Goal: Task Accomplishment & Management: Manage account settings

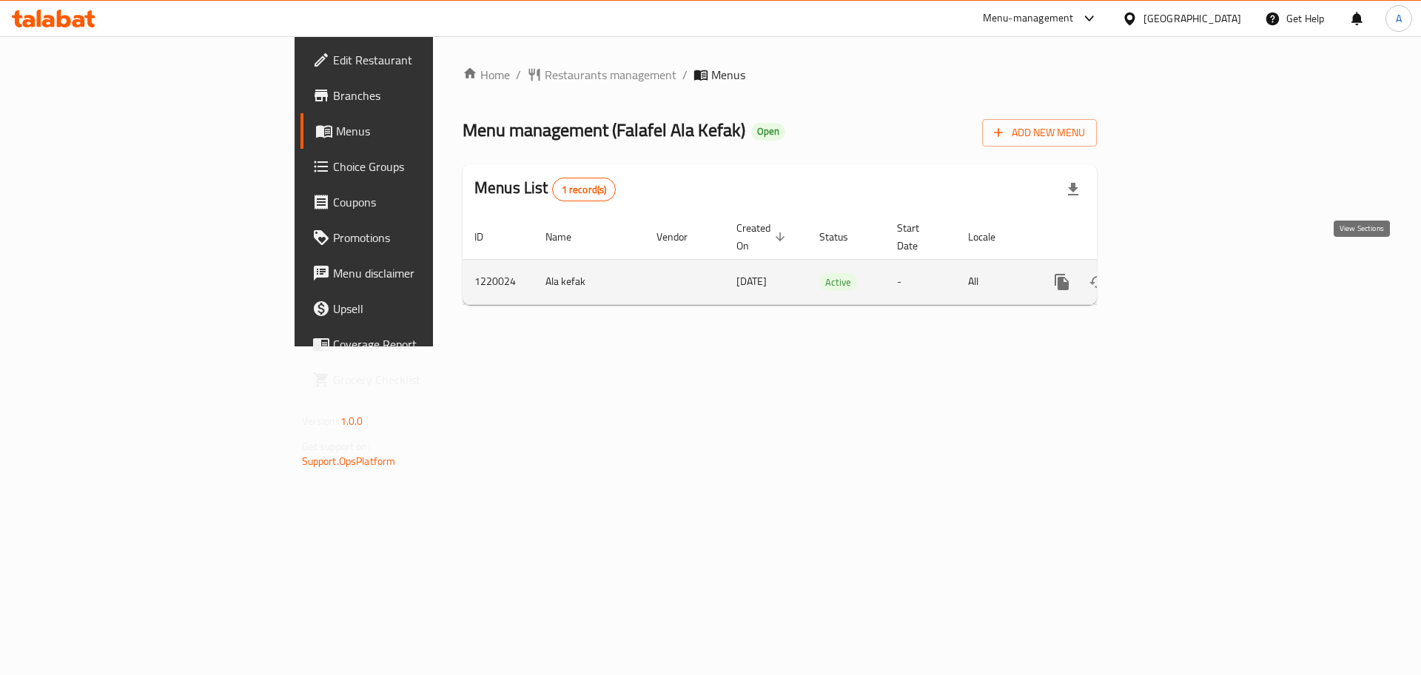
click at [1175, 275] on icon "enhanced table" at bounding box center [1168, 281] width 13 height 13
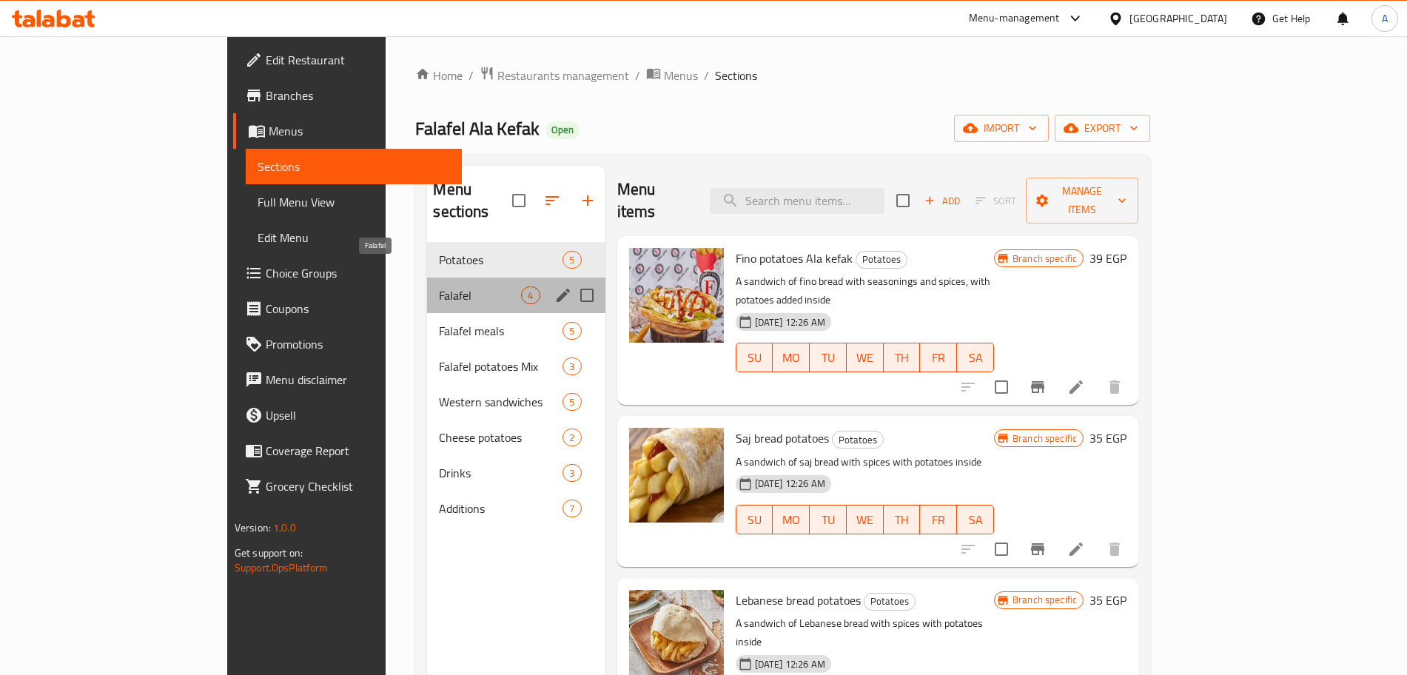
click at [439, 286] on span "Falafel" at bounding box center [480, 295] width 82 height 18
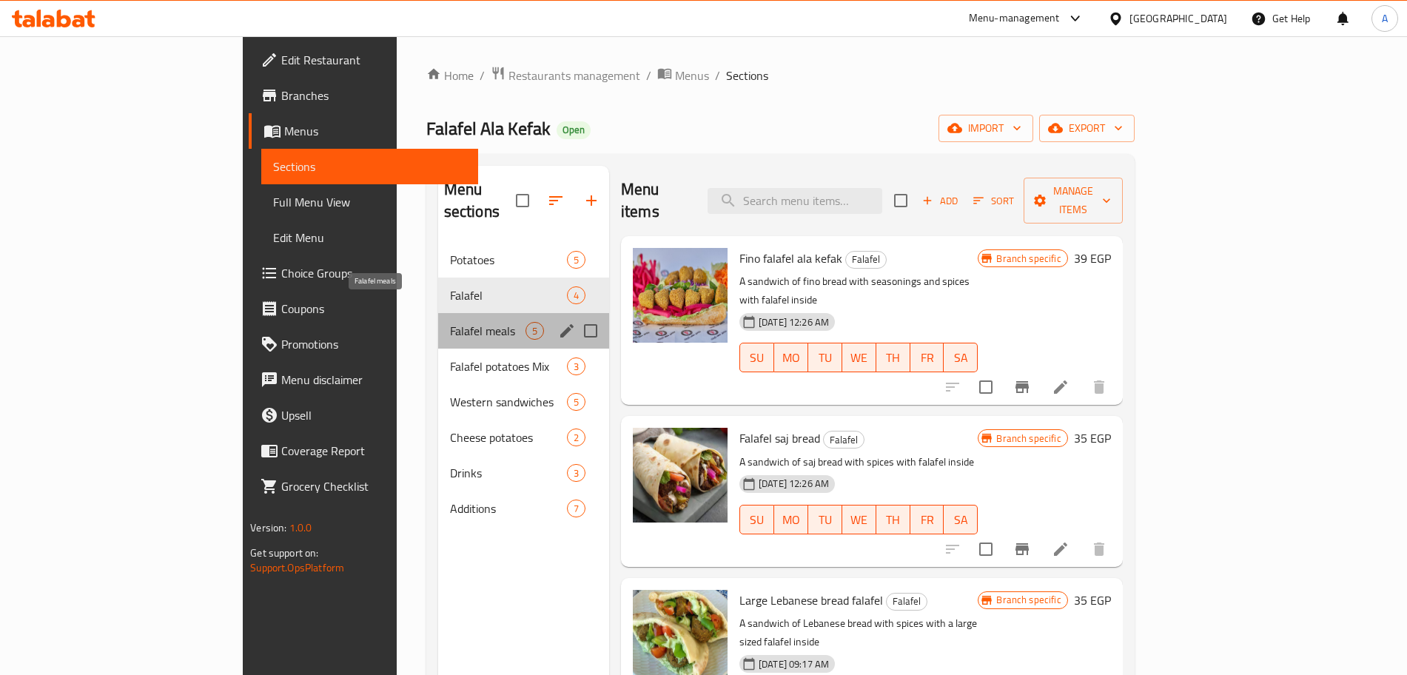
click at [450, 322] on span "Falafel meals" at bounding box center [487, 331] width 75 height 18
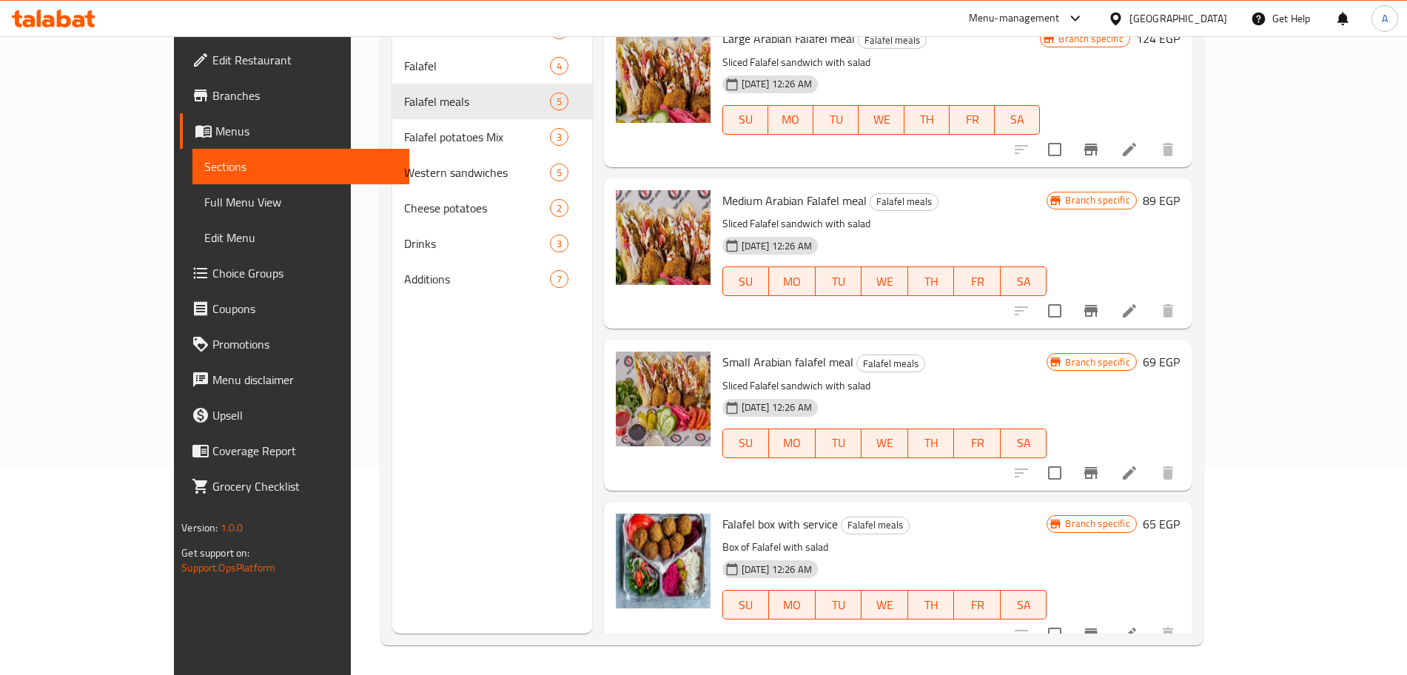
scroll to position [206, 0]
click at [634, 533] on circle "upload picture" at bounding box center [636, 535] width 4 height 4
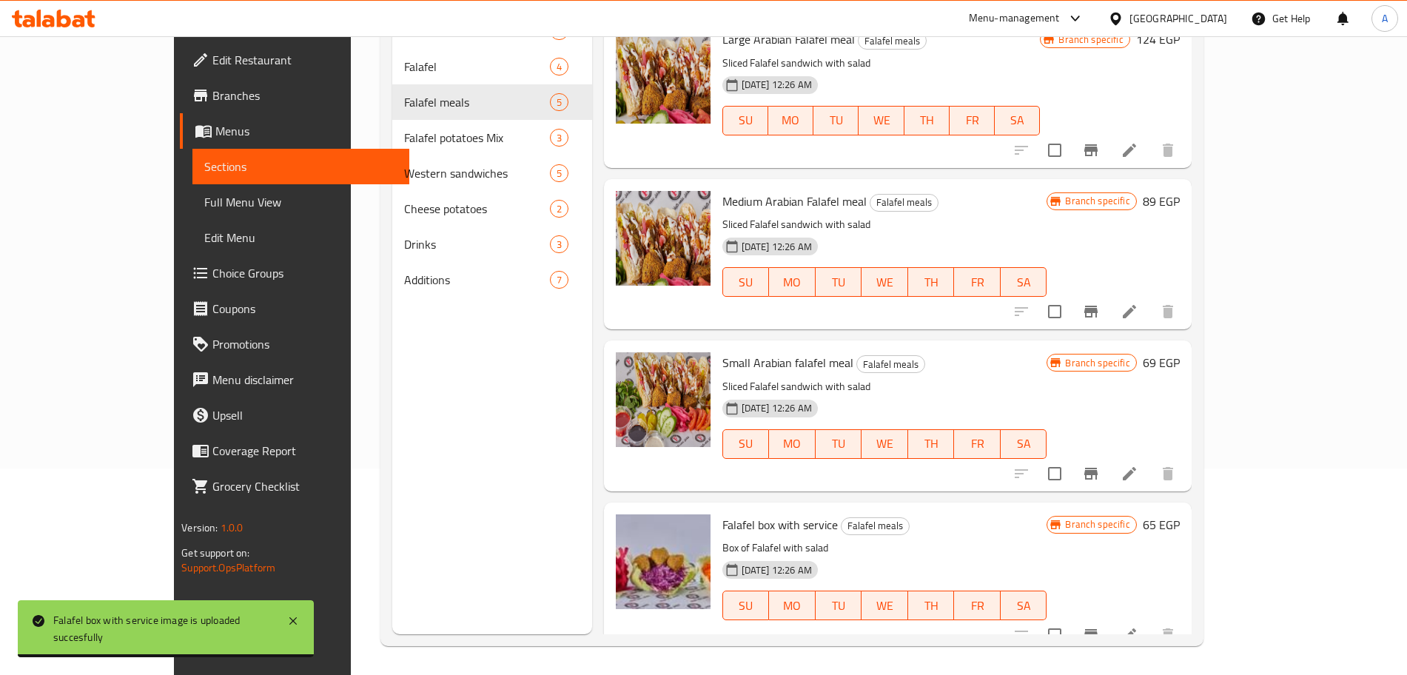
scroll to position [0, 0]
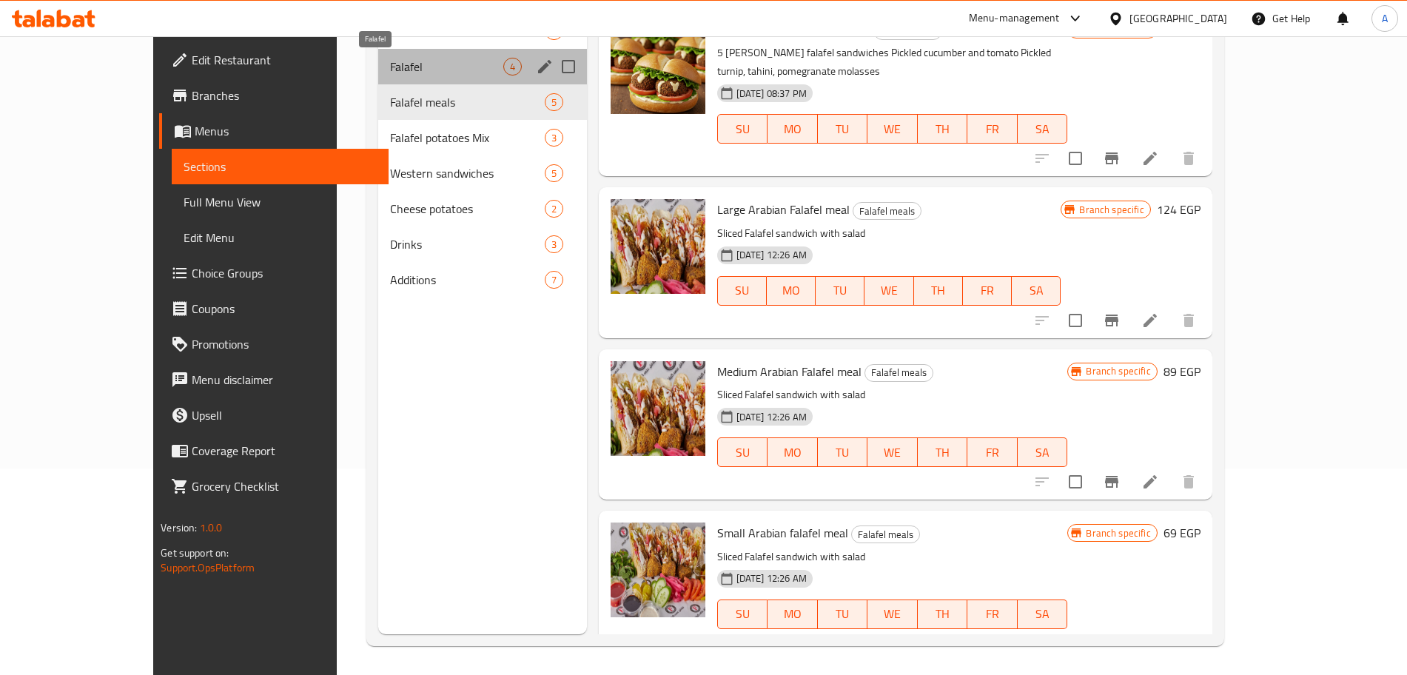
click at [390, 67] on span "Falafel" at bounding box center [446, 67] width 113 height 18
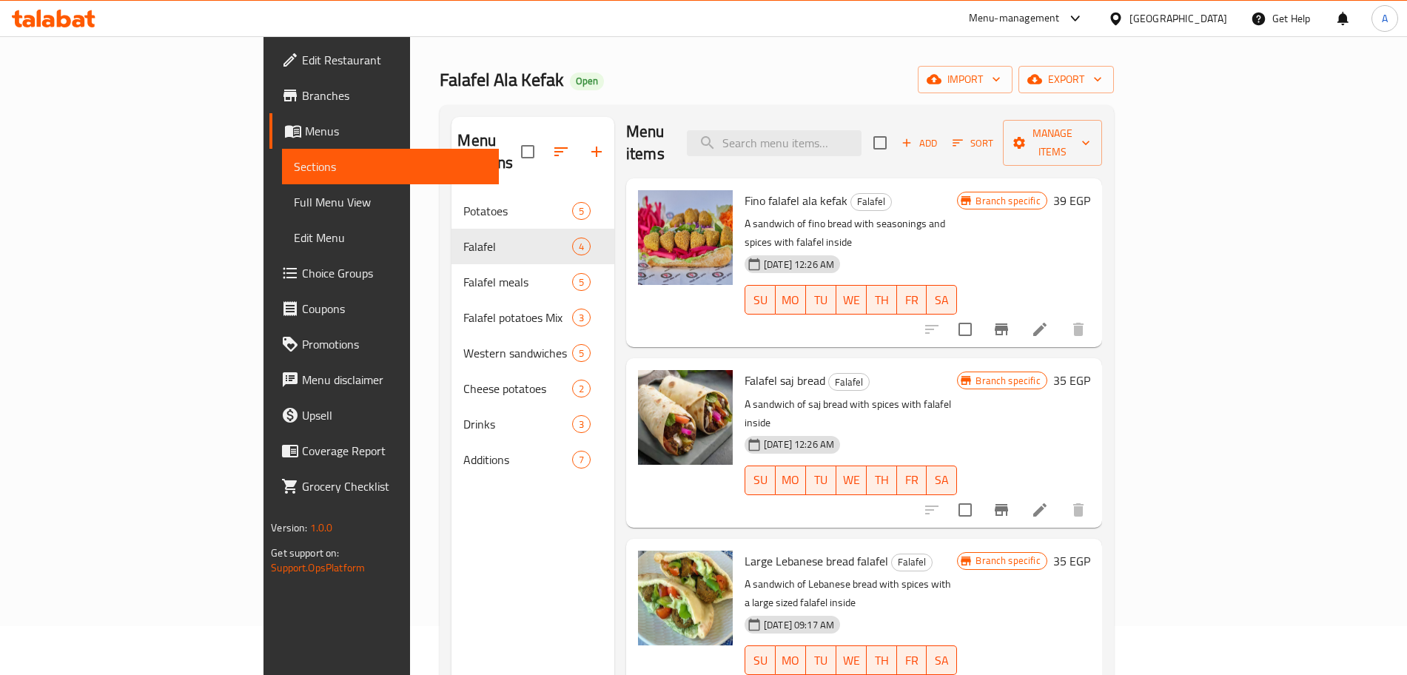
scroll to position [45, 0]
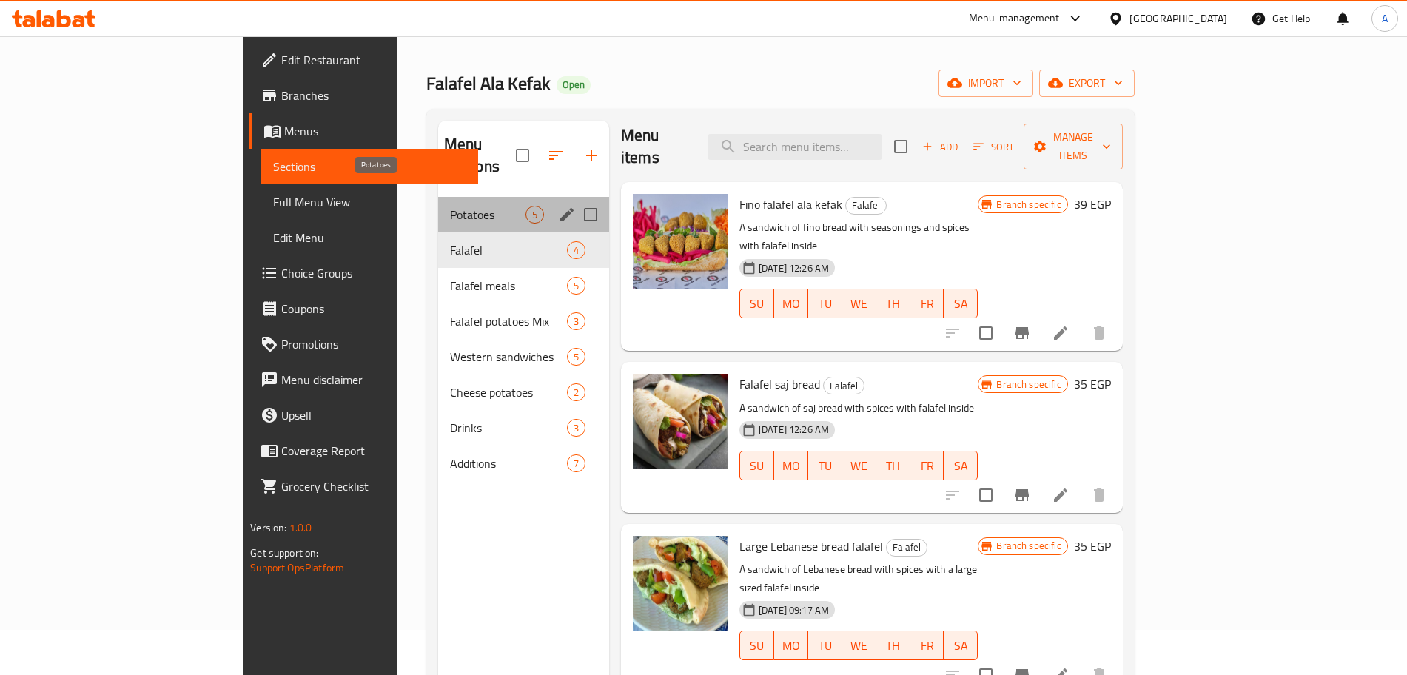
click at [450, 206] on span "Potatoes" at bounding box center [487, 215] width 75 height 18
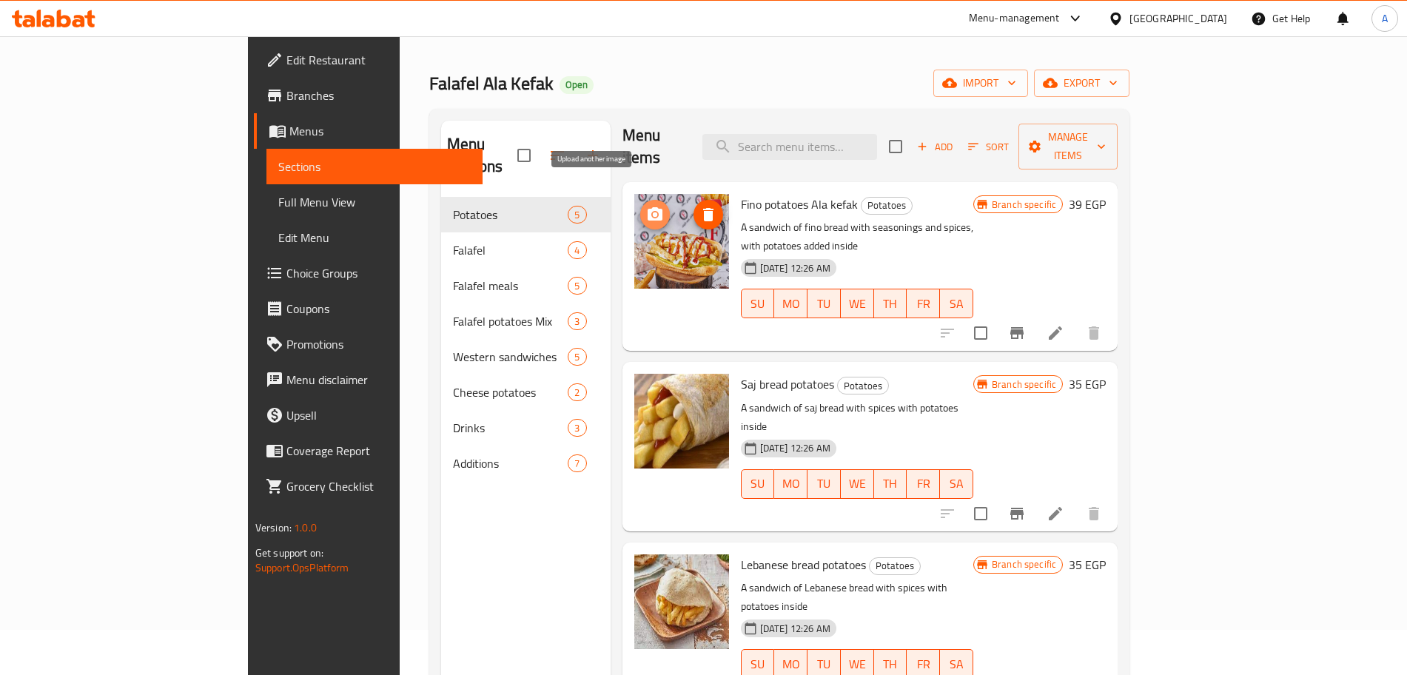
click at [648, 207] on icon "upload picture" at bounding box center [655, 213] width 15 height 13
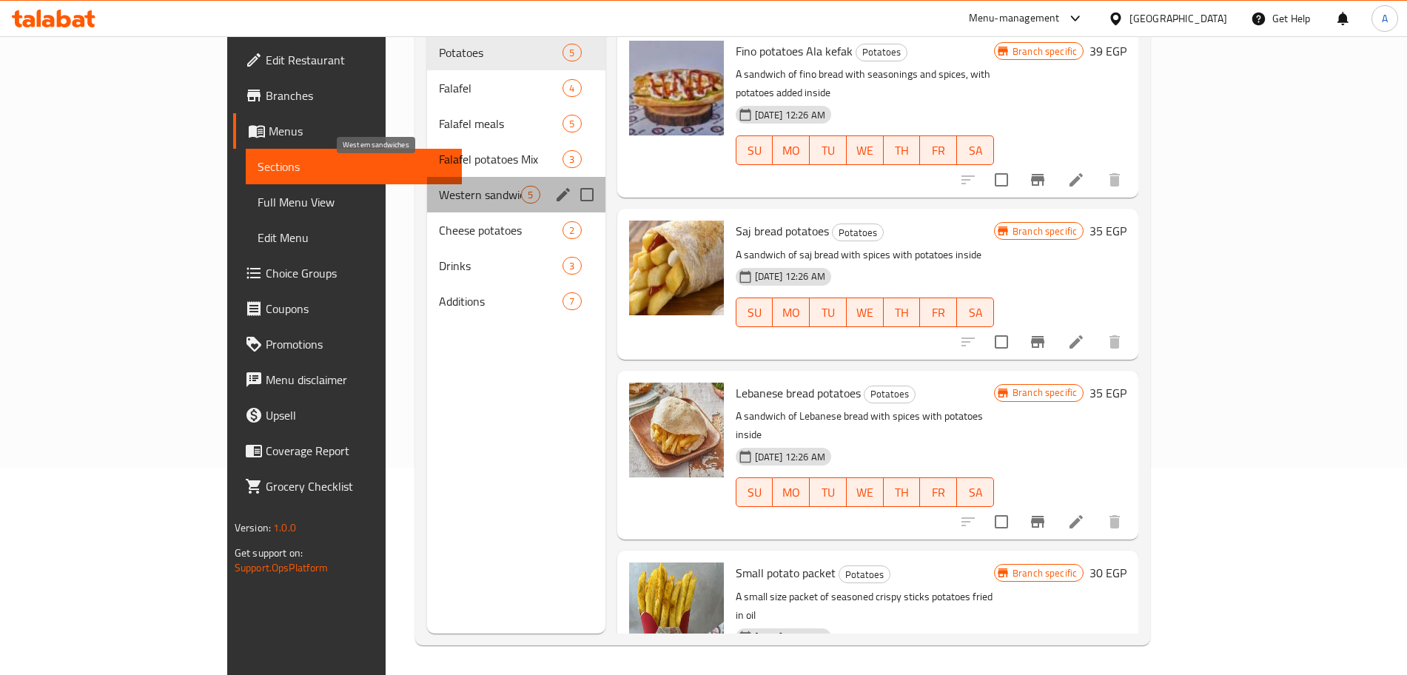
click at [439, 186] on span "Western sandwiches" at bounding box center [480, 195] width 82 height 18
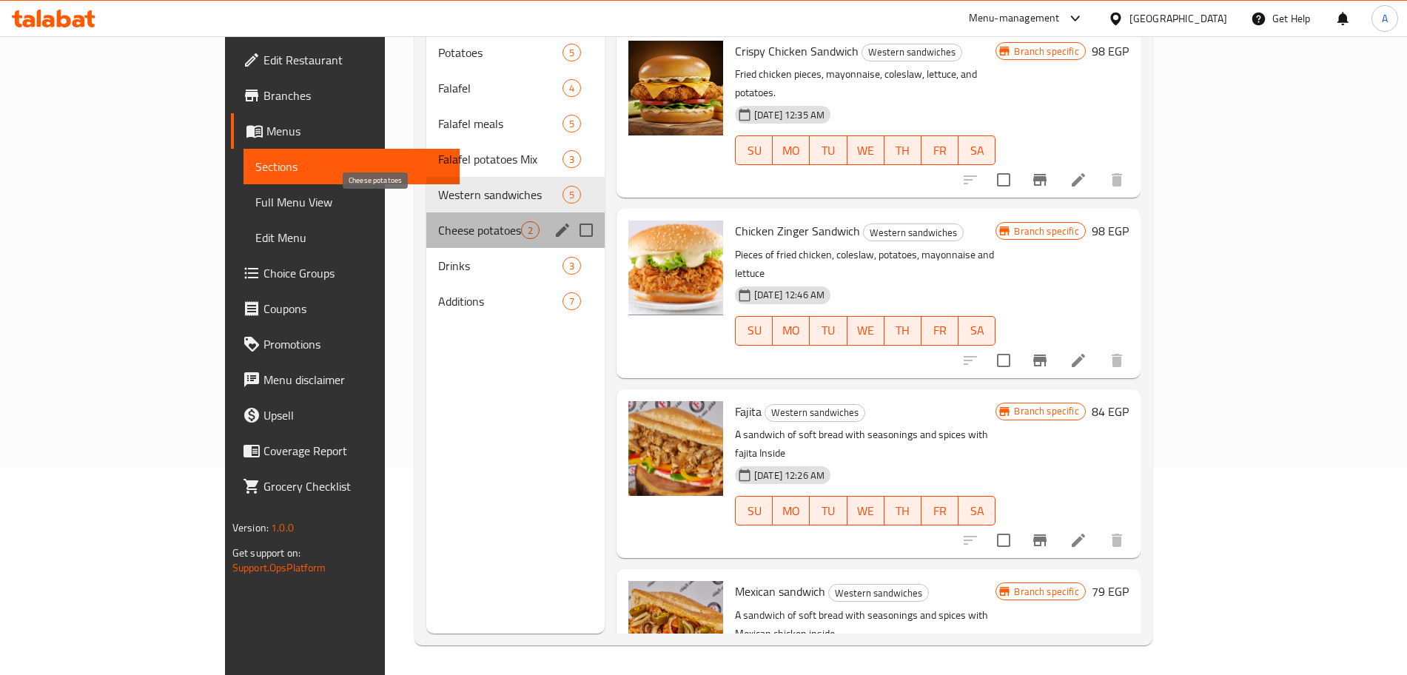
click at [438, 221] on span "Cheese potatoes" at bounding box center [479, 230] width 83 height 18
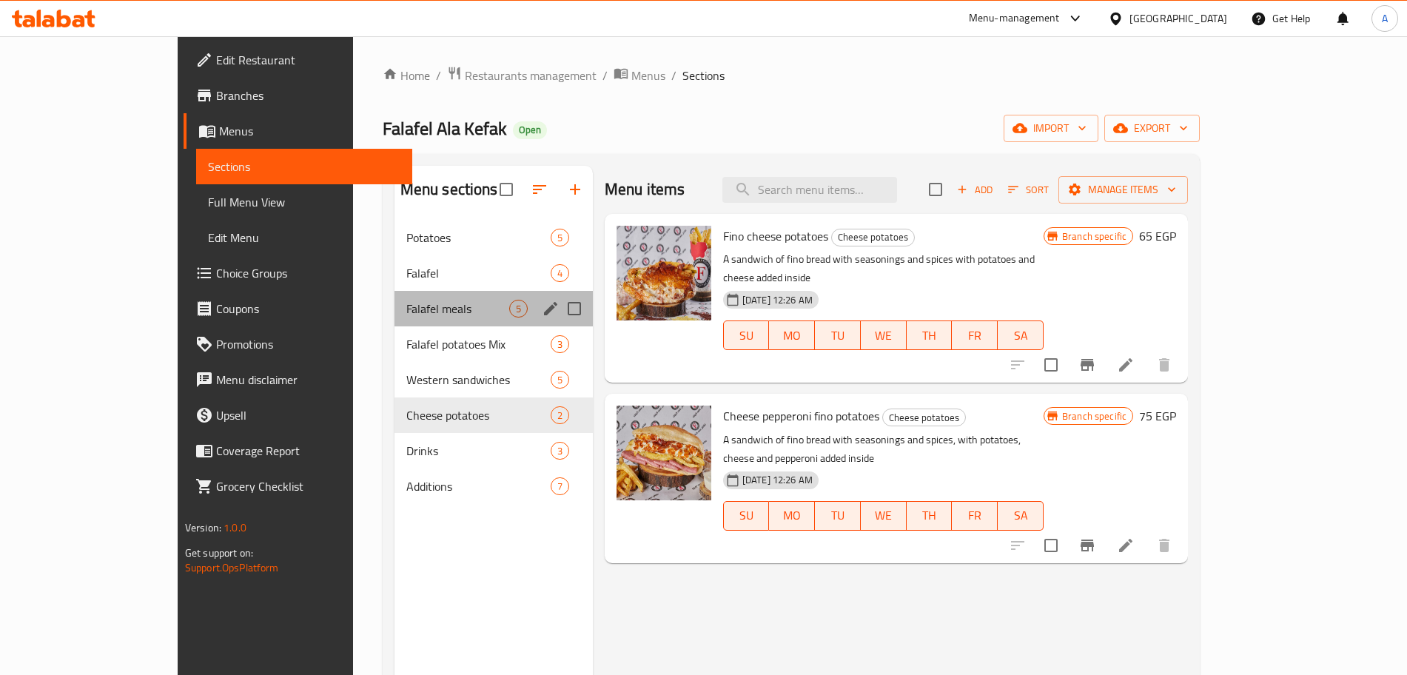
click at [394, 298] on div "Falafel meals 5" at bounding box center [493, 309] width 198 height 36
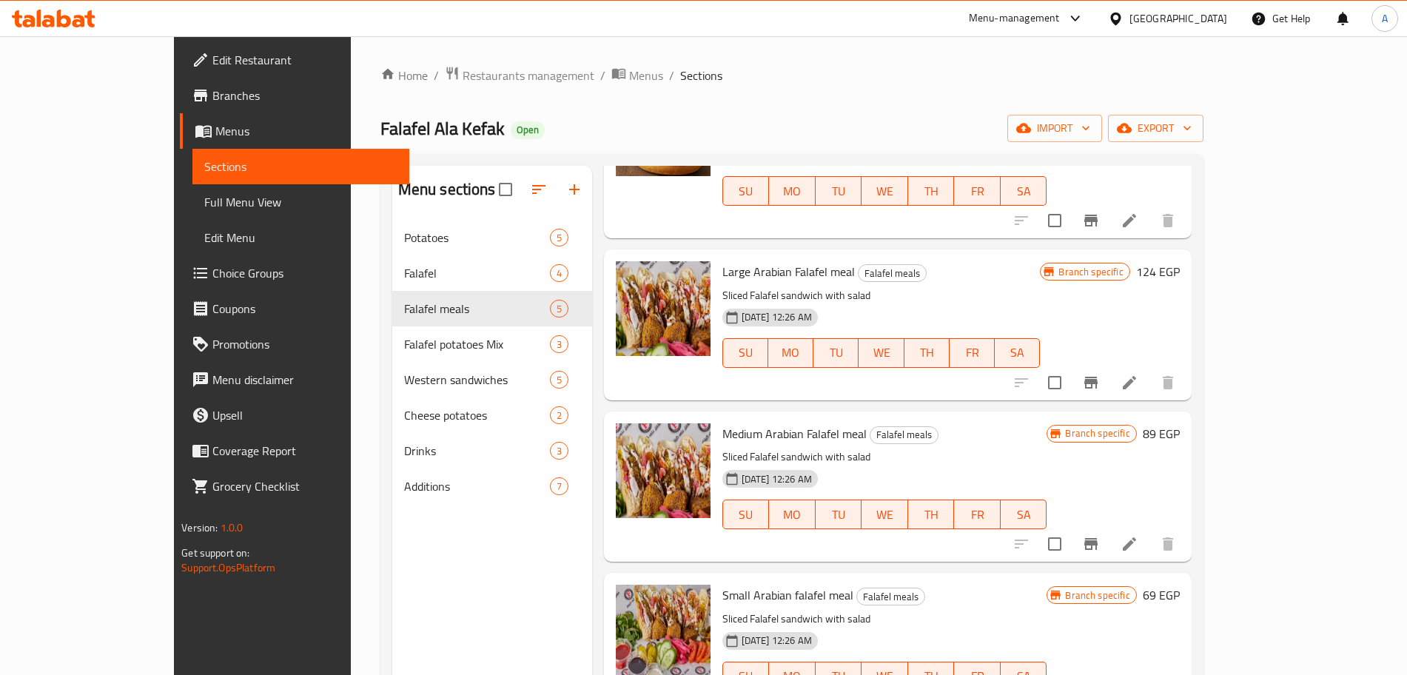
scroll to position [144, 0]
click at [629, 275] on icon "upload picture" at bounding box center [636, 281] width 15 height 13
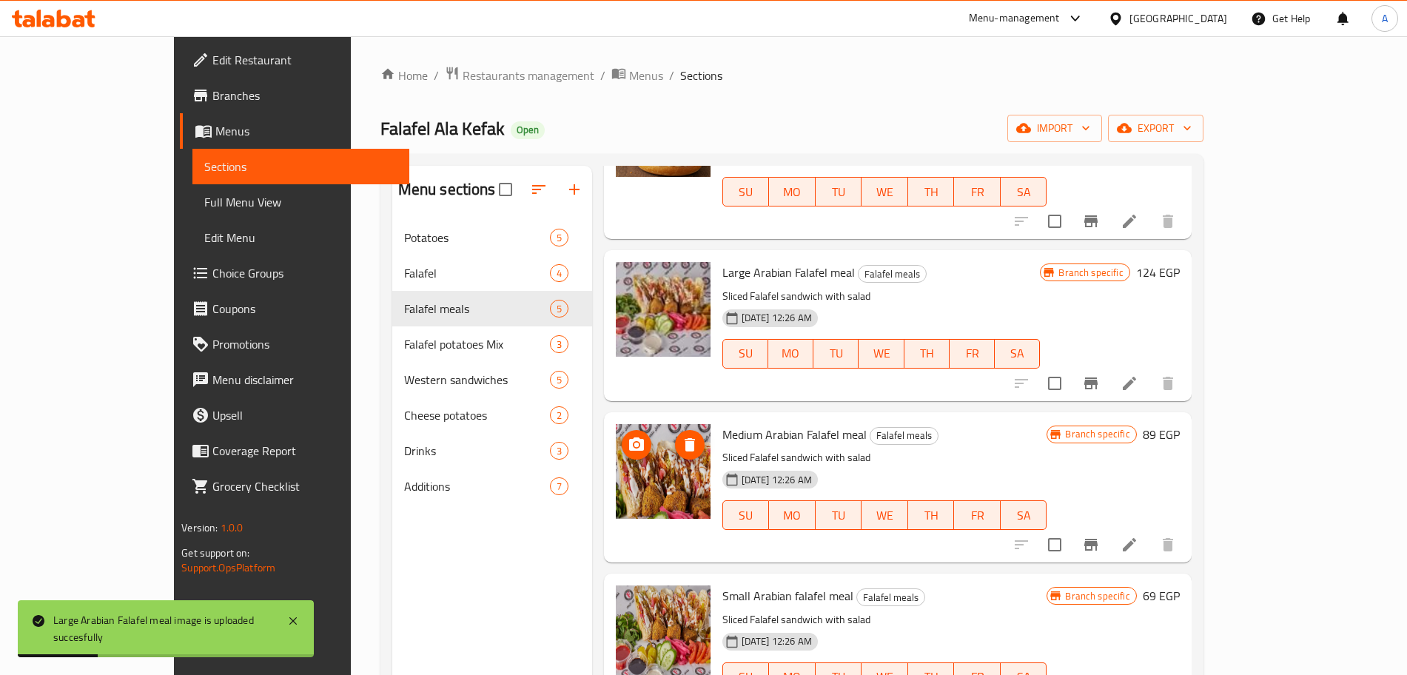
drag, startPoint x: 597, startPoint y: 423, endPoint x: 606, endPoint y: 415, distance: 12.6
click at [616, 424] on div at bounding box center [663, 471] width 95 height 95
click at [629, 437] on icon "upload picture" at bounding box center [636, 443] width 15 height 13
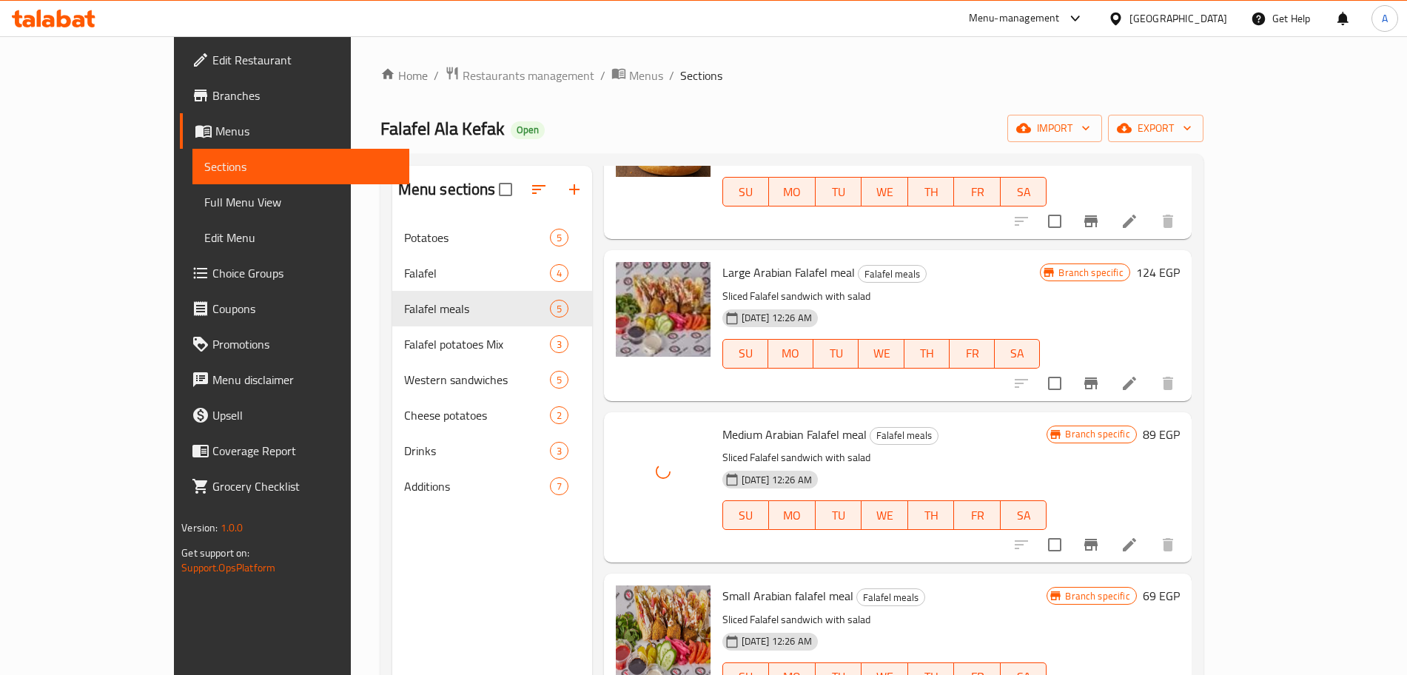
scroll to position [170, 0]
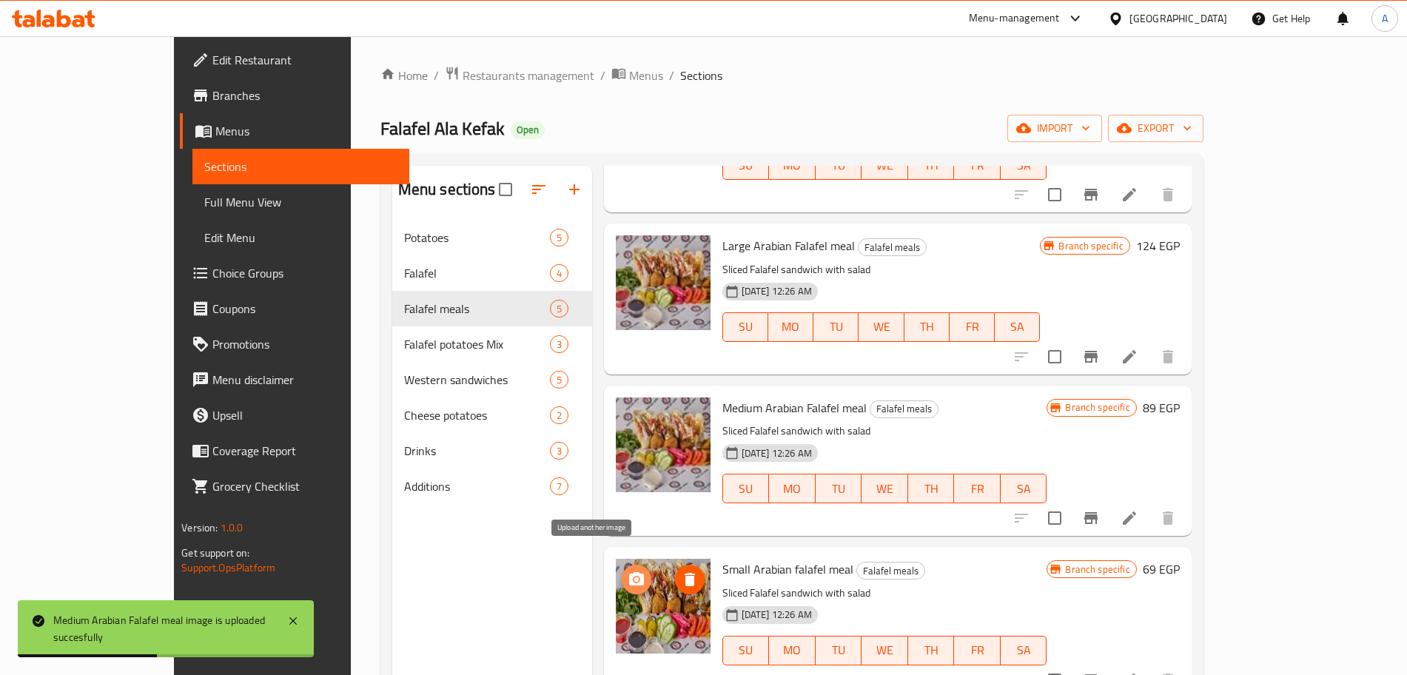
click at [629, 572] on icon "upload picture" at bounding box center [636, 578] width 15 height 13
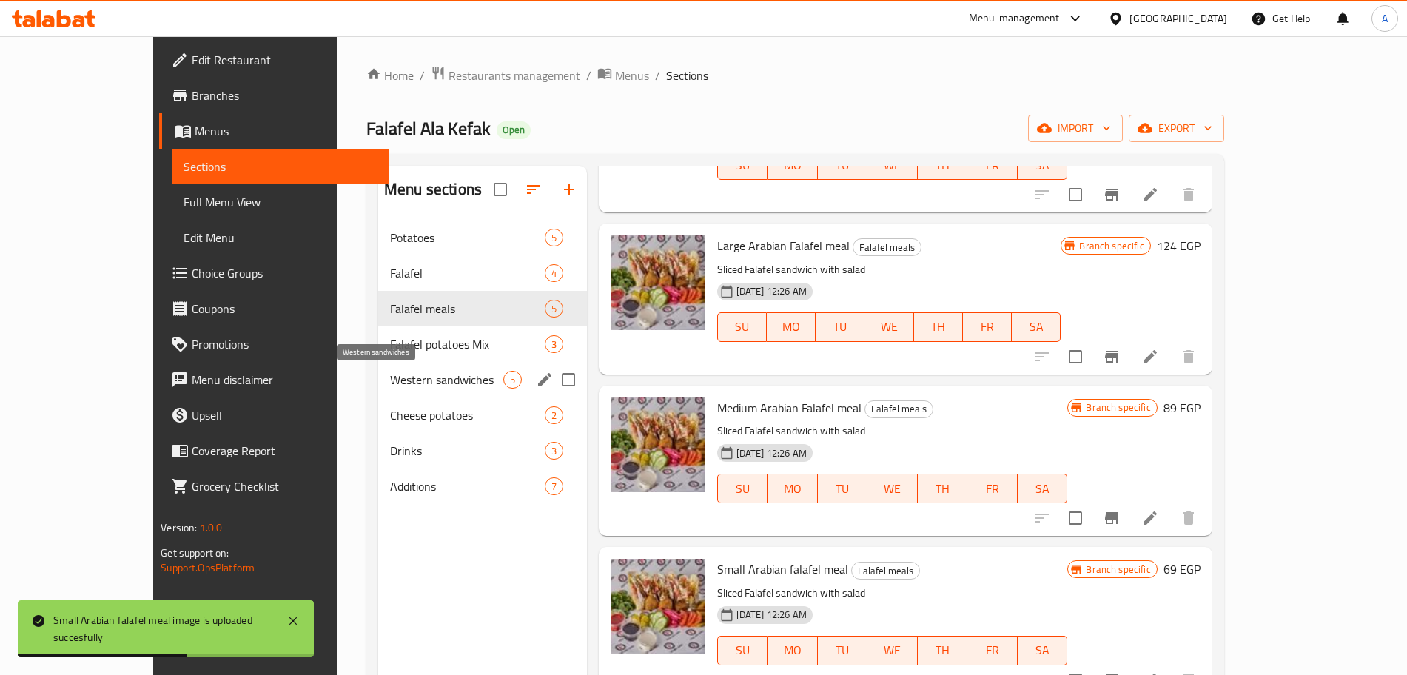
click at [390, 375] on span "Western sandwiches" at bounding box center [446, 380] width 113 height 18
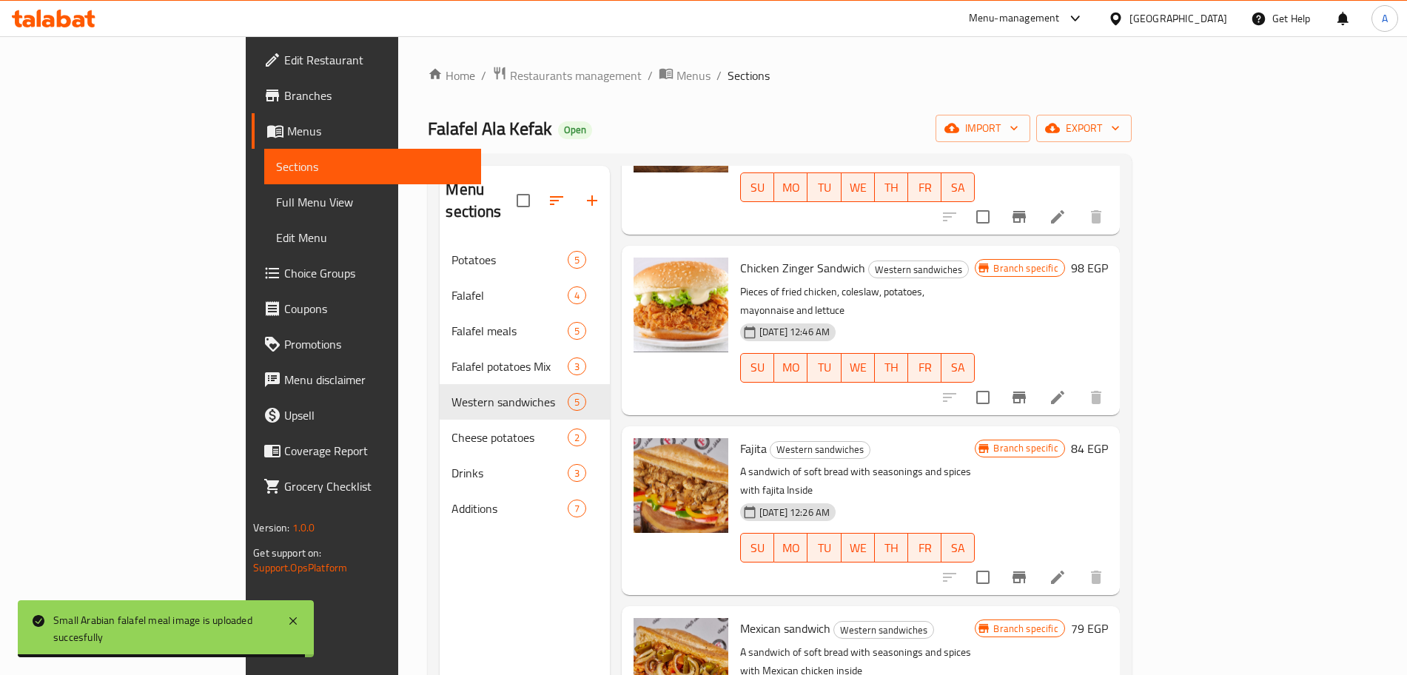
scroll to position [169, 0]
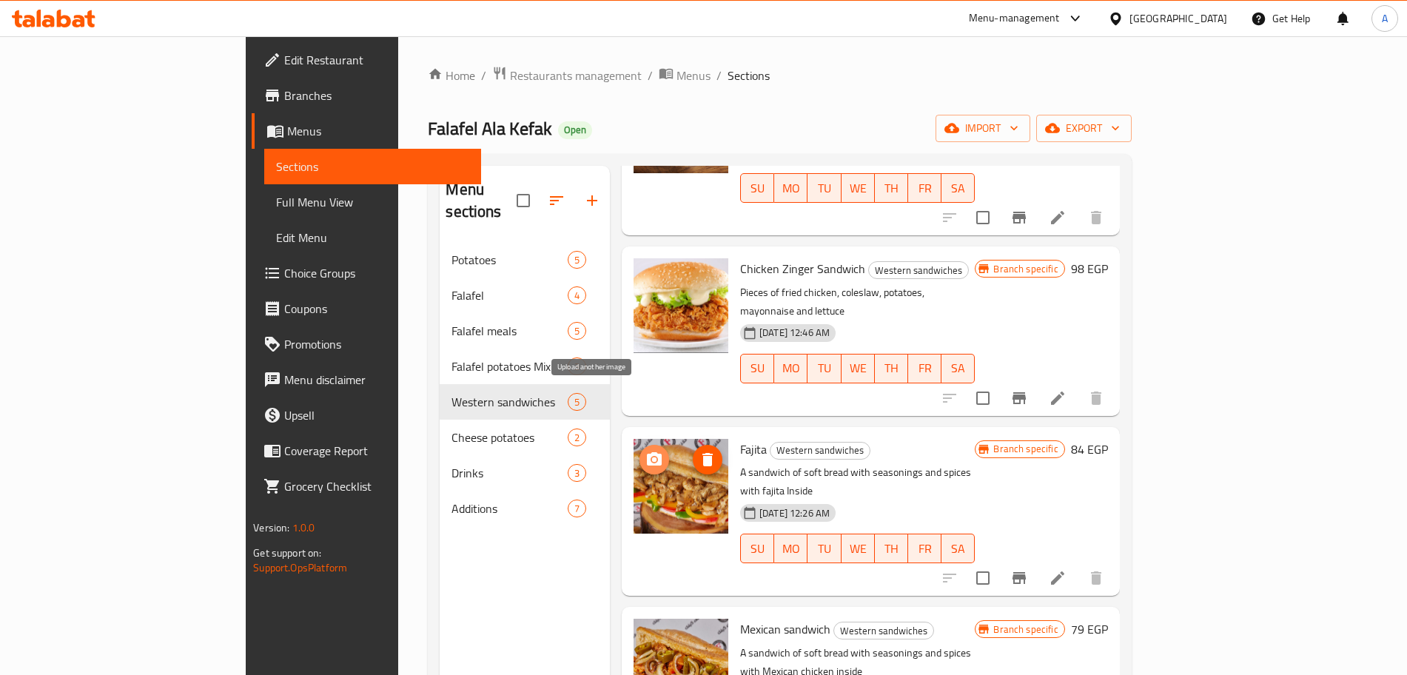
click at [645, 451] on icon "upload picture" at bounding box center [654, 460] width 18 height 18
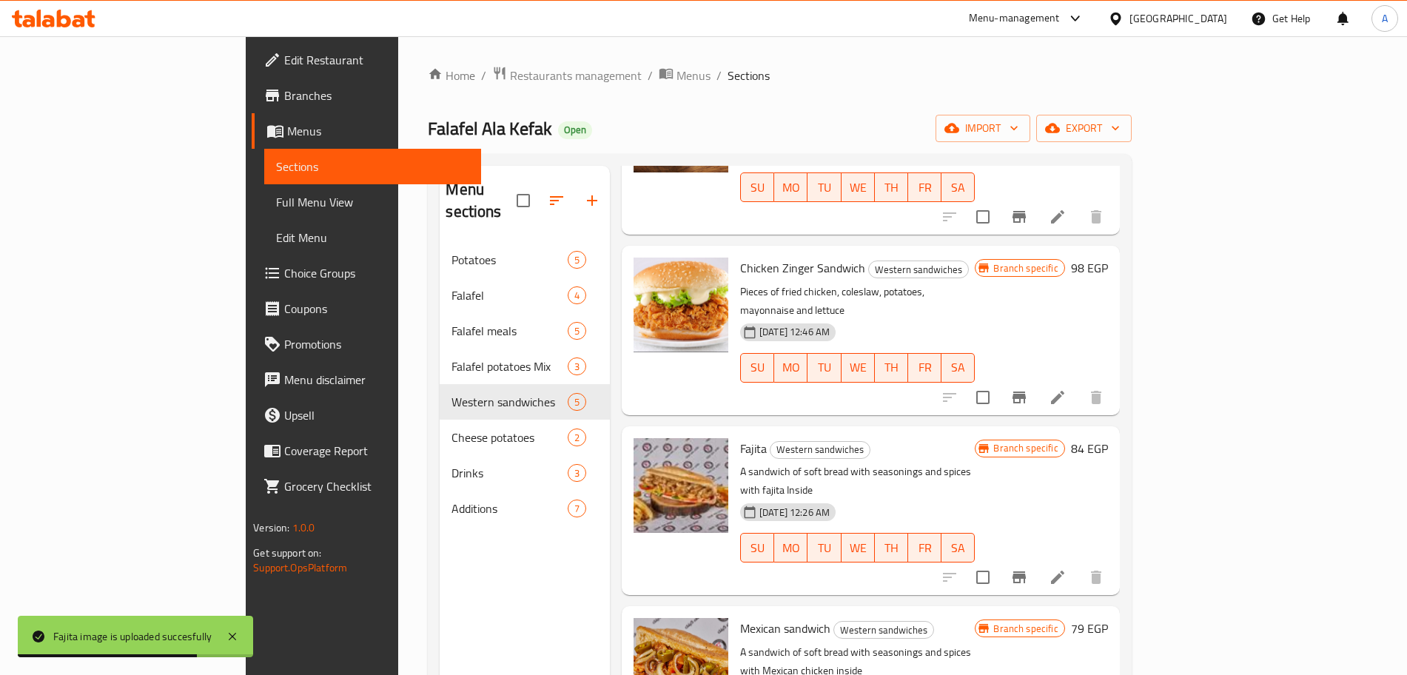
scroll to position [207, 0]
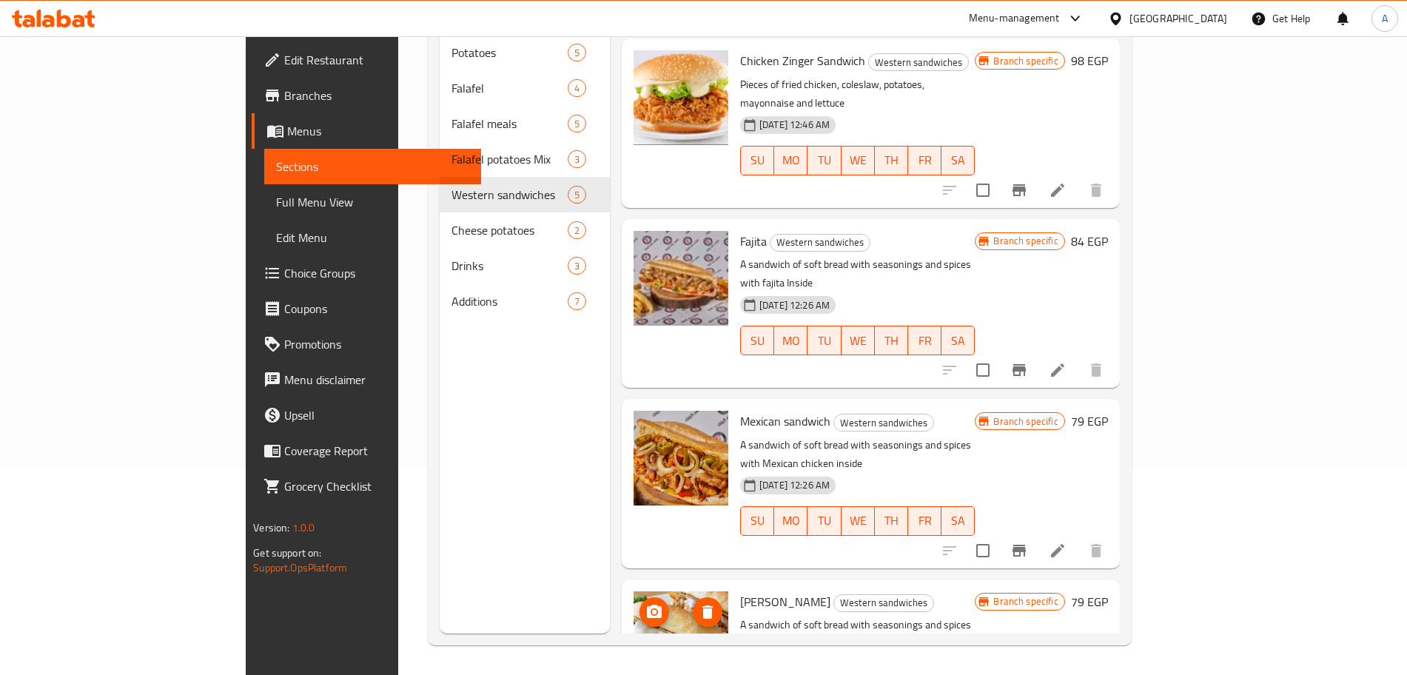
click at [652, 609] on circle "upload picture" at bounding box center [654, 611] width 4 height 4
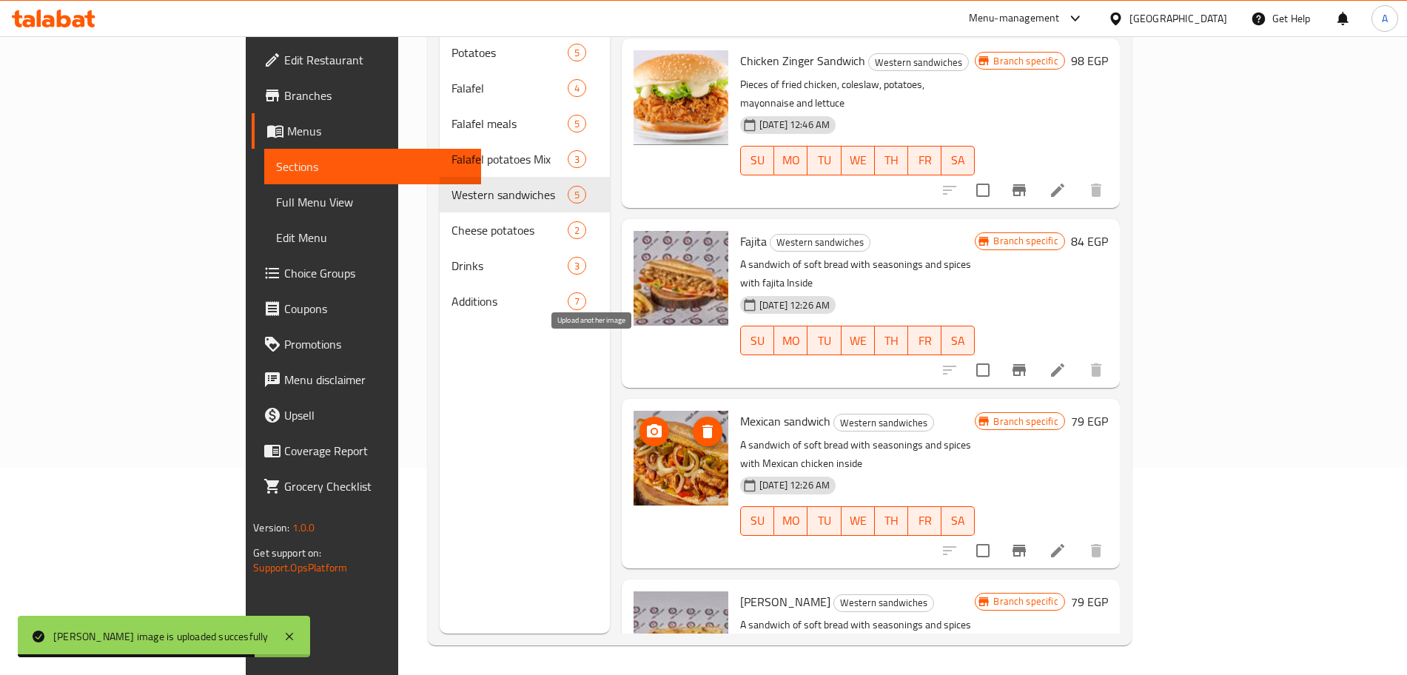
click at [647, 424] on icon "upload picture" at bounding box center [654, 430] width 15 height 13
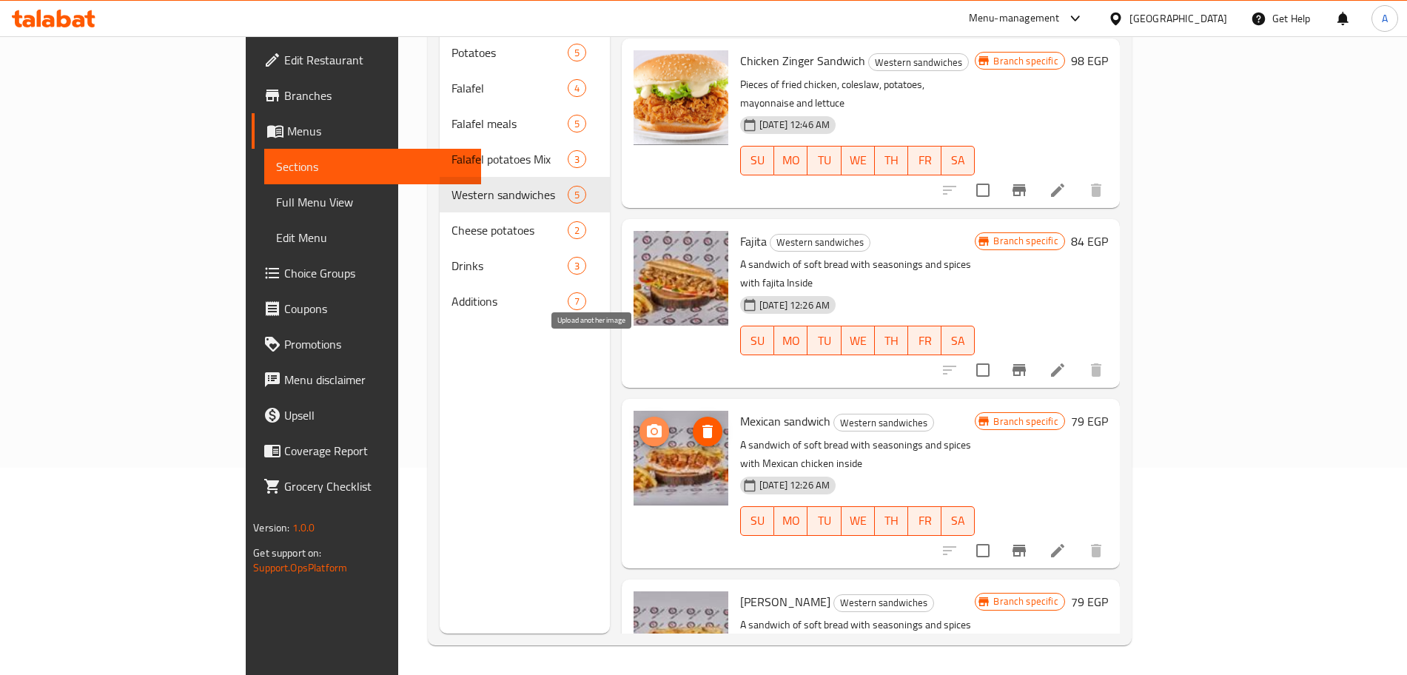
click at [645, 423] on icon "upload picture" at bounding box center [654, 432] width 18 height 18
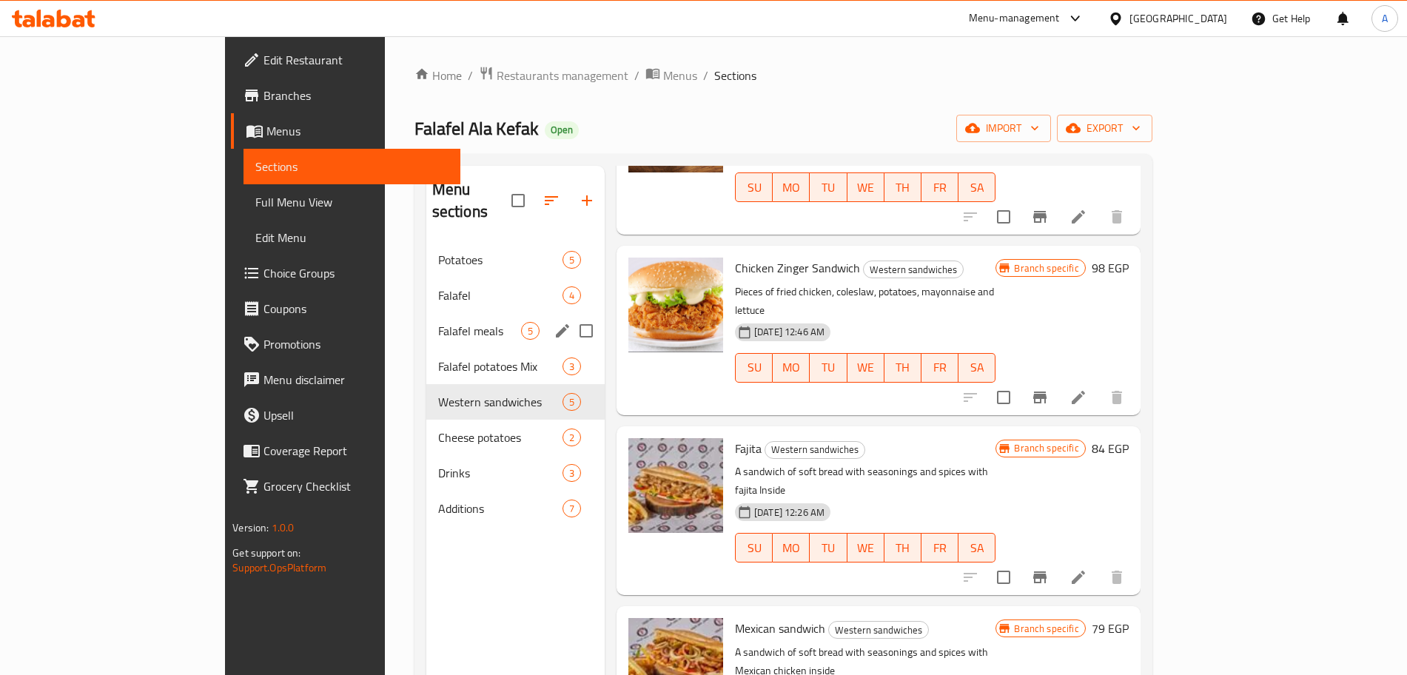
scroll to position [1, 0]
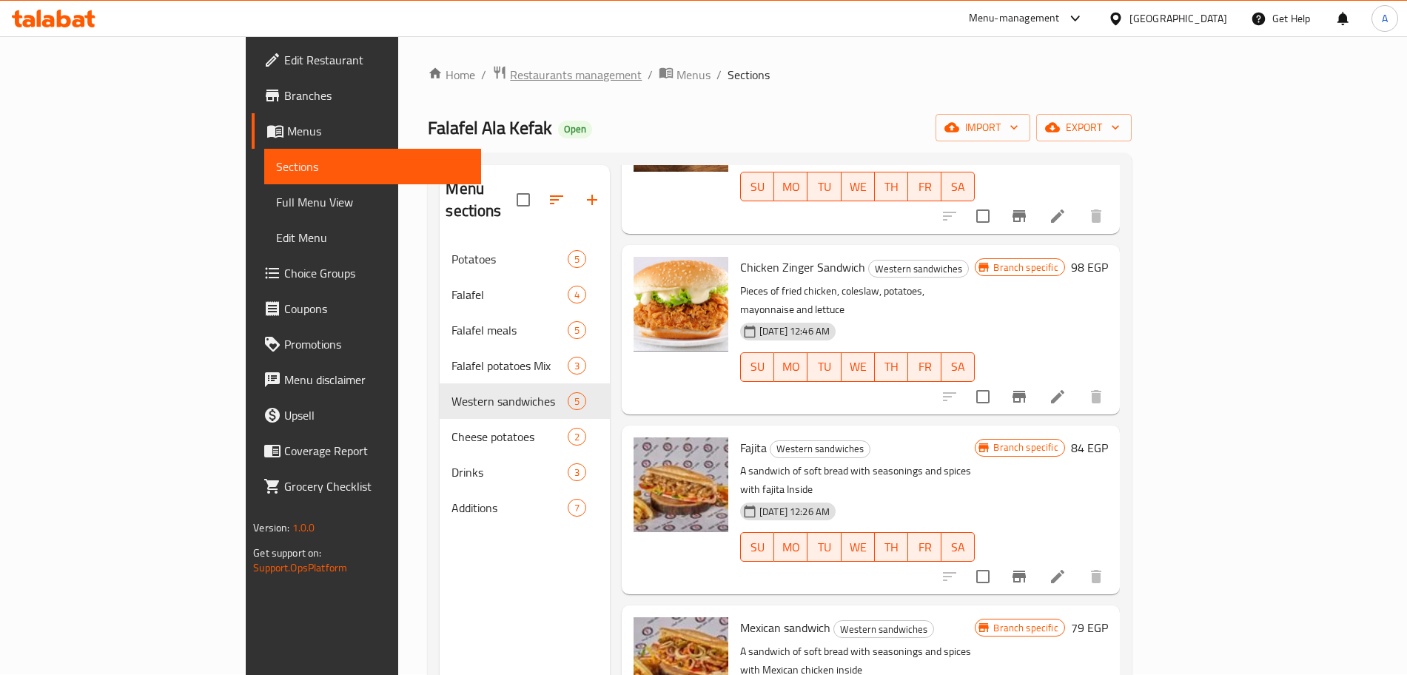
click at [510, 76] on span "Restaurants management" at bounding box center [576, 75] width 132 height 18
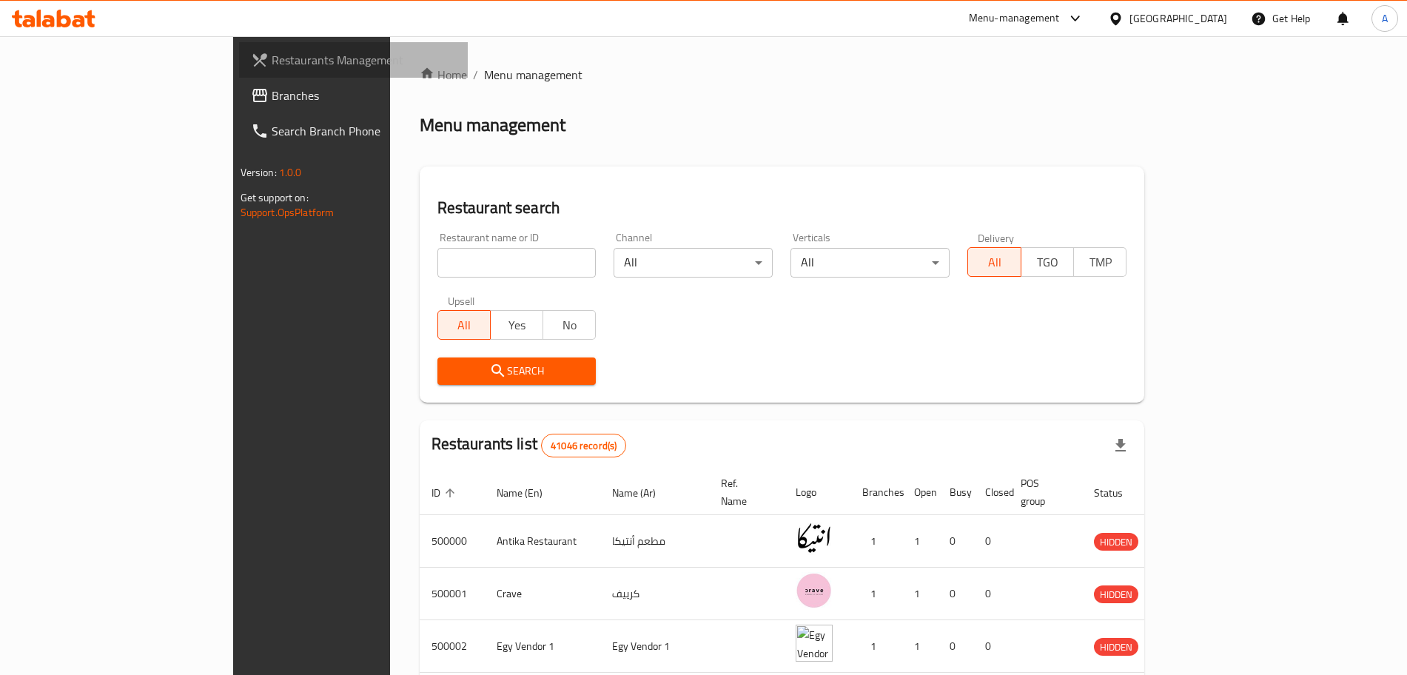
click at [272, 58] on span "Restaurants Management" at bounding box center [364, 60] width 184 height 18
click at [272, 54] on span "Restaurants Management" at bounding box center [364, 60] width 184 height 18
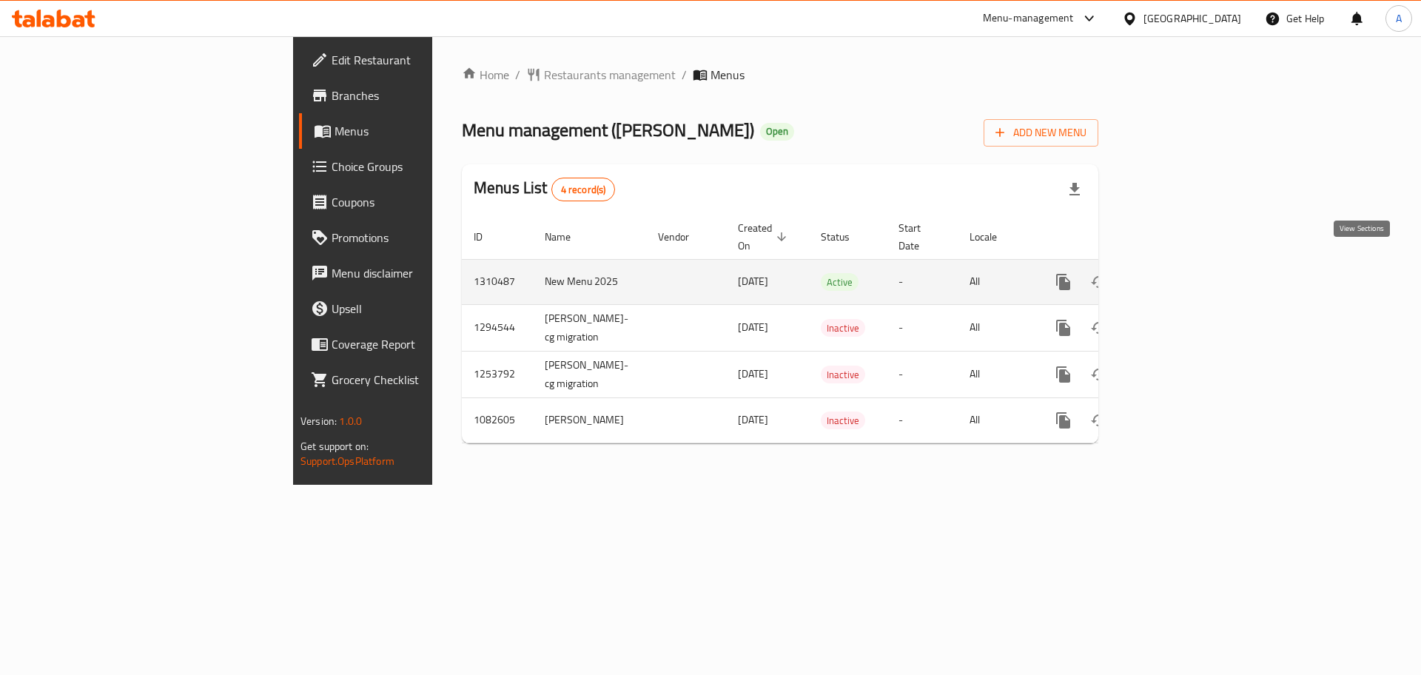
click at [1177, 275] on icon "enhanced table" at bounding box center [1169, 281] width 13 height 13
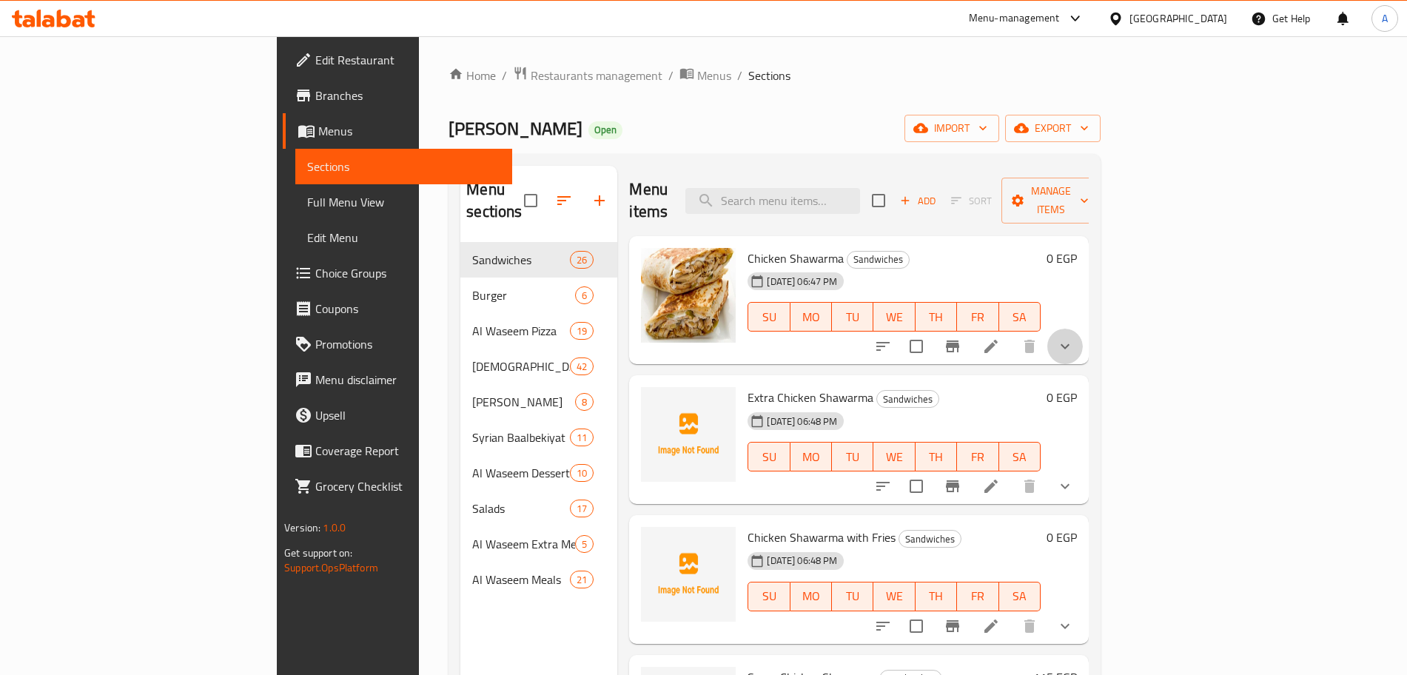
click at [1083, 329] on button "show more" at bounding box center [1065, 347] width 36 height 36
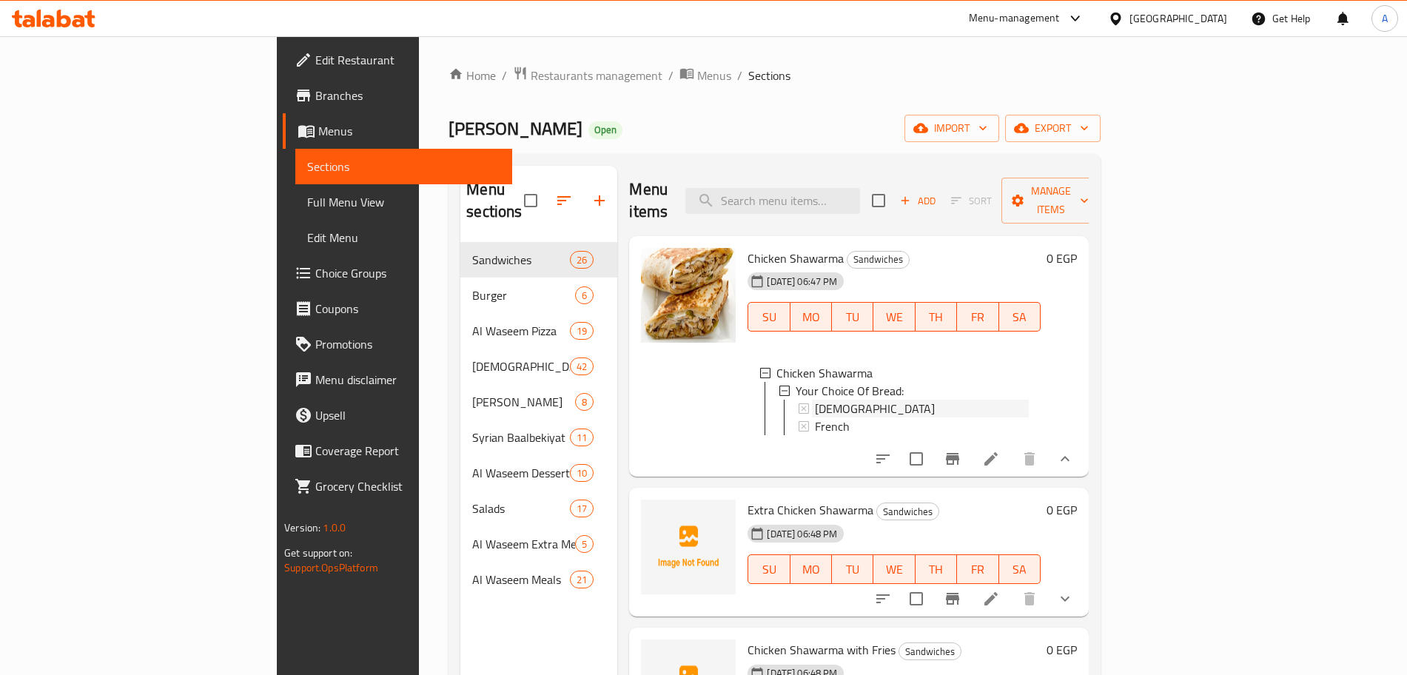
click at [815, 400] on div "Syrian" at bounding box center [922, 409] width 214 height 18
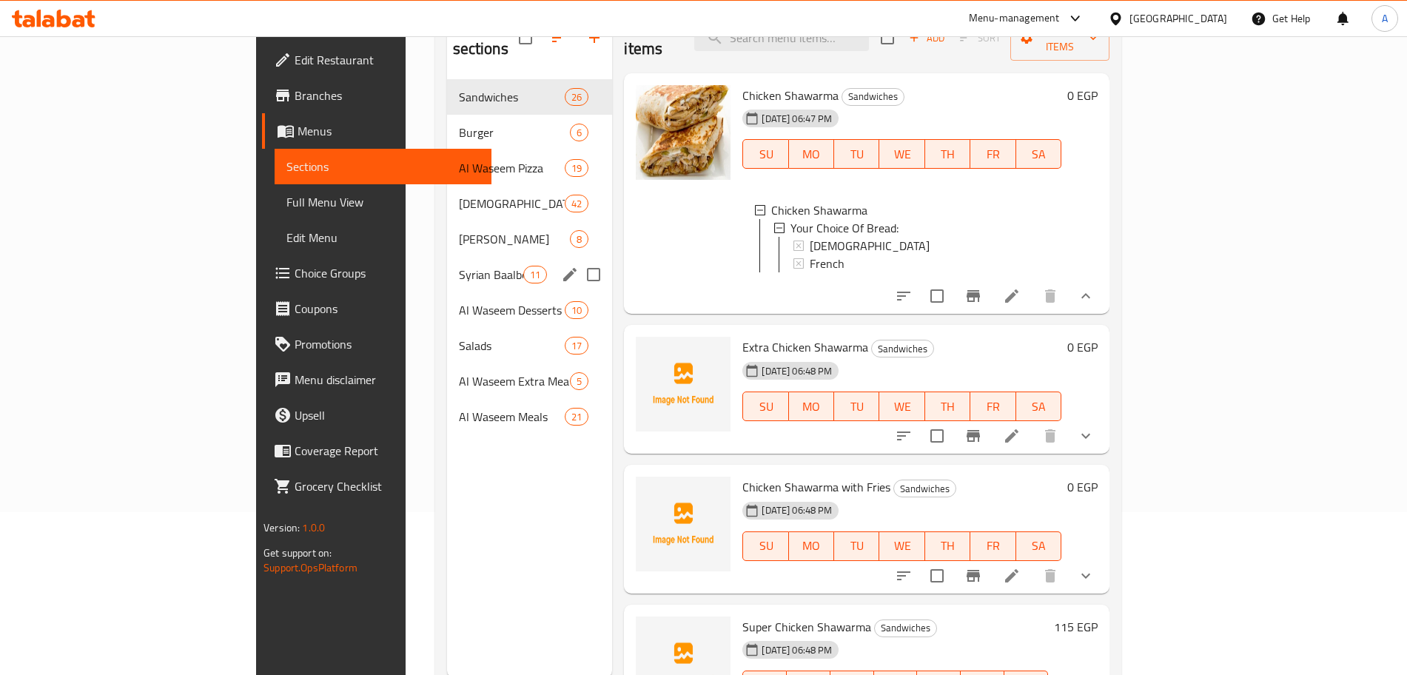
scroll to position [182, 0]
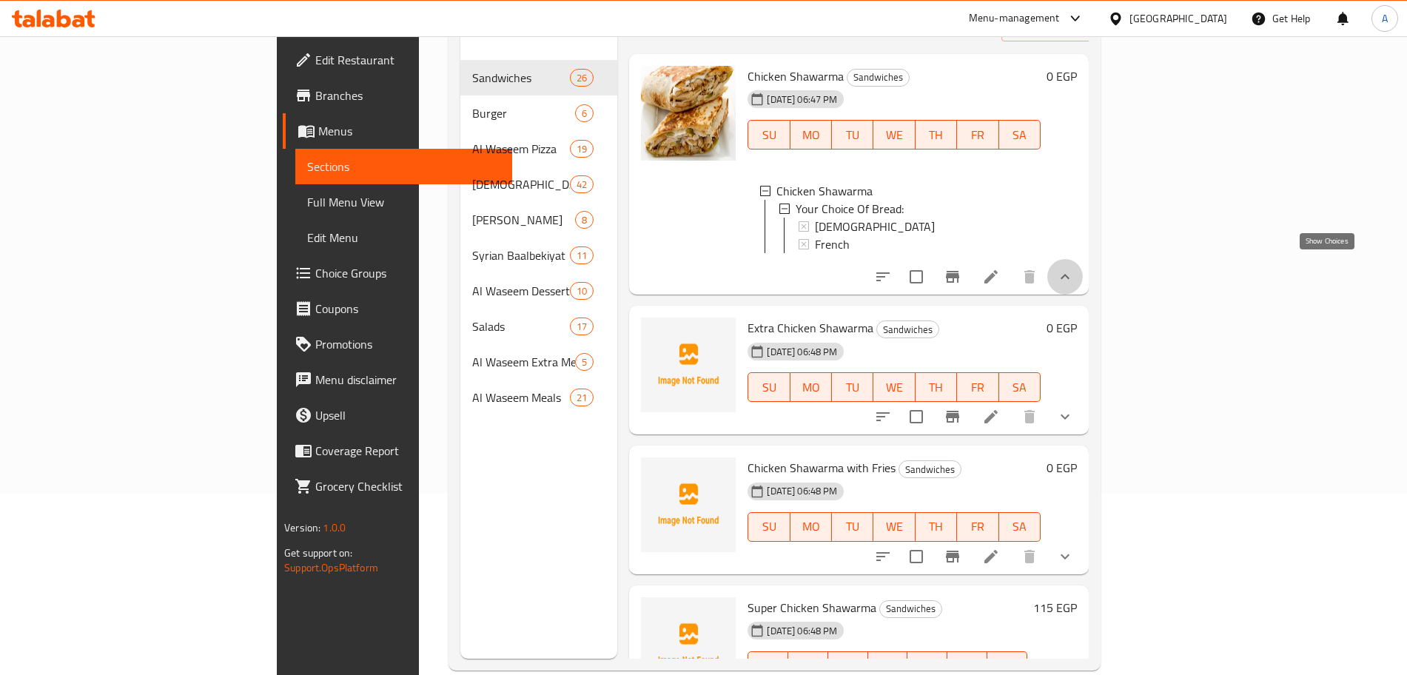
click at [1074, 268] on icon "show more" at bounding box center [1065, 277] width 18 height 18
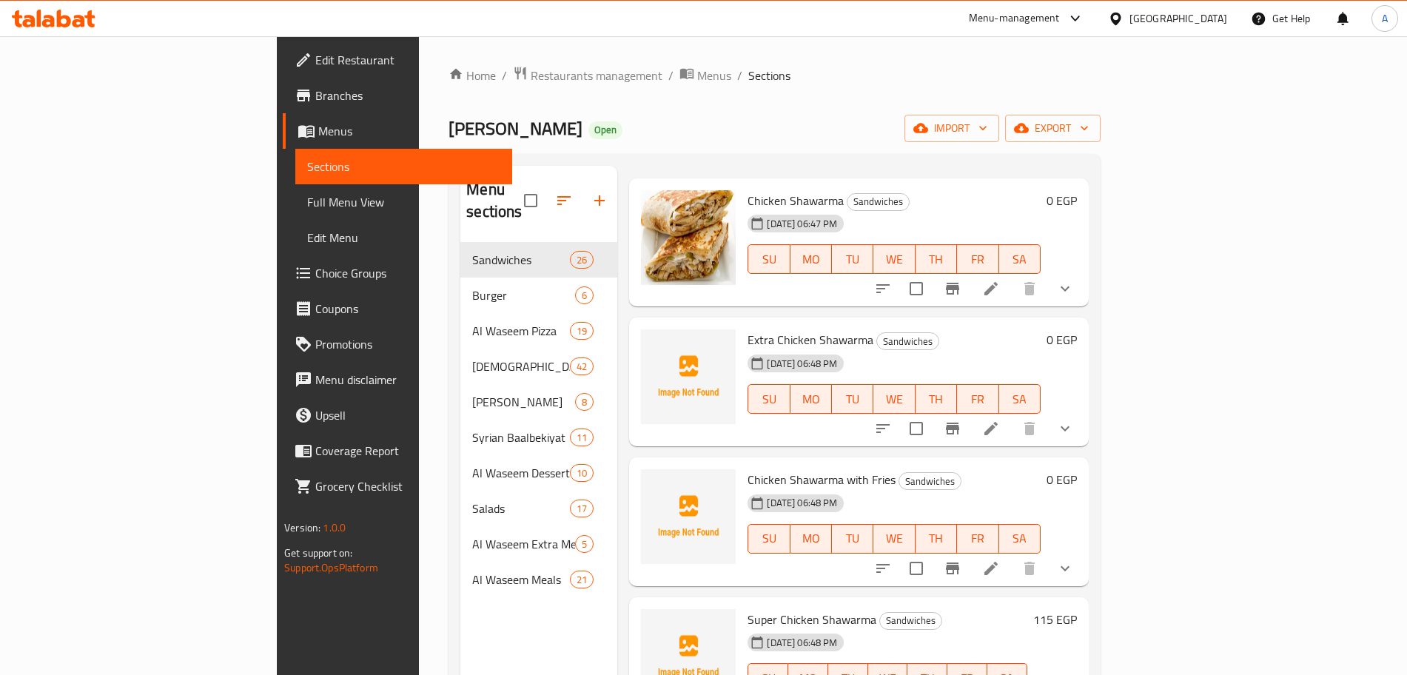
scroll to position [54, 0]
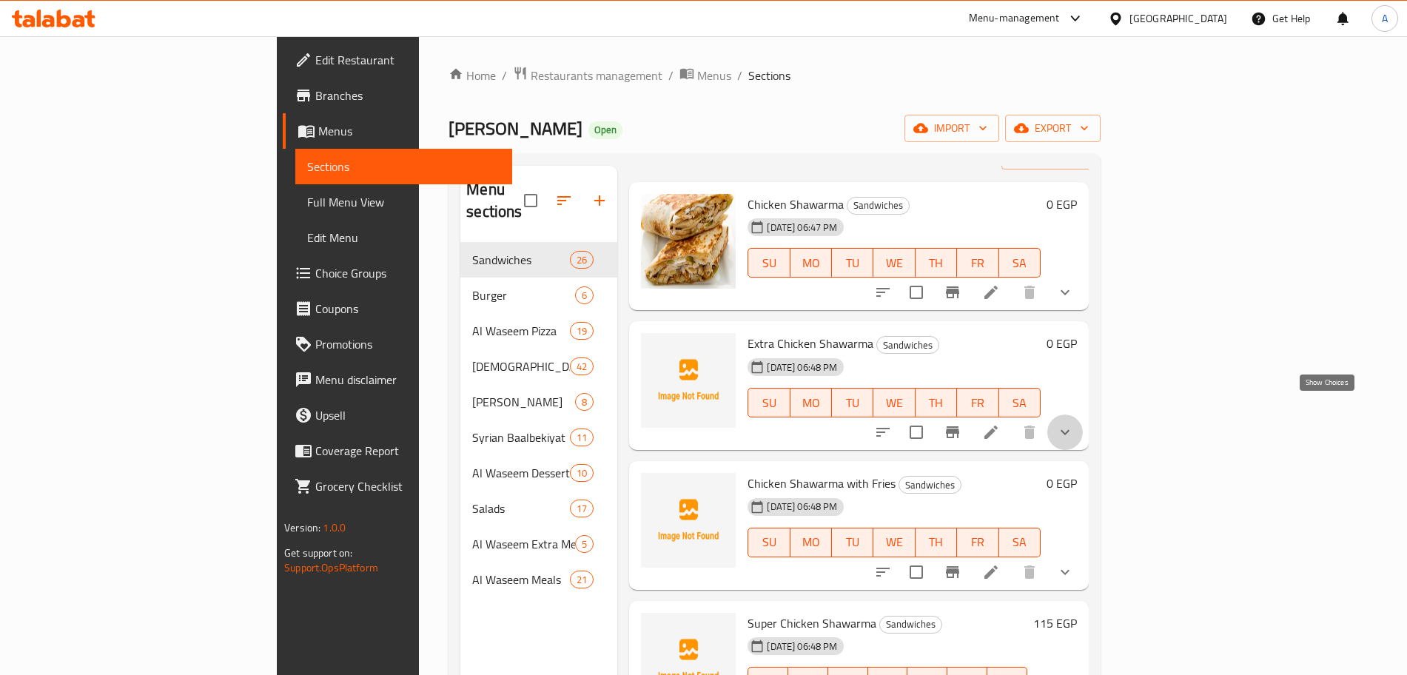
click at [1074, 423] on icon "show more" at bounding box center [1065, 432] width 18 height 18
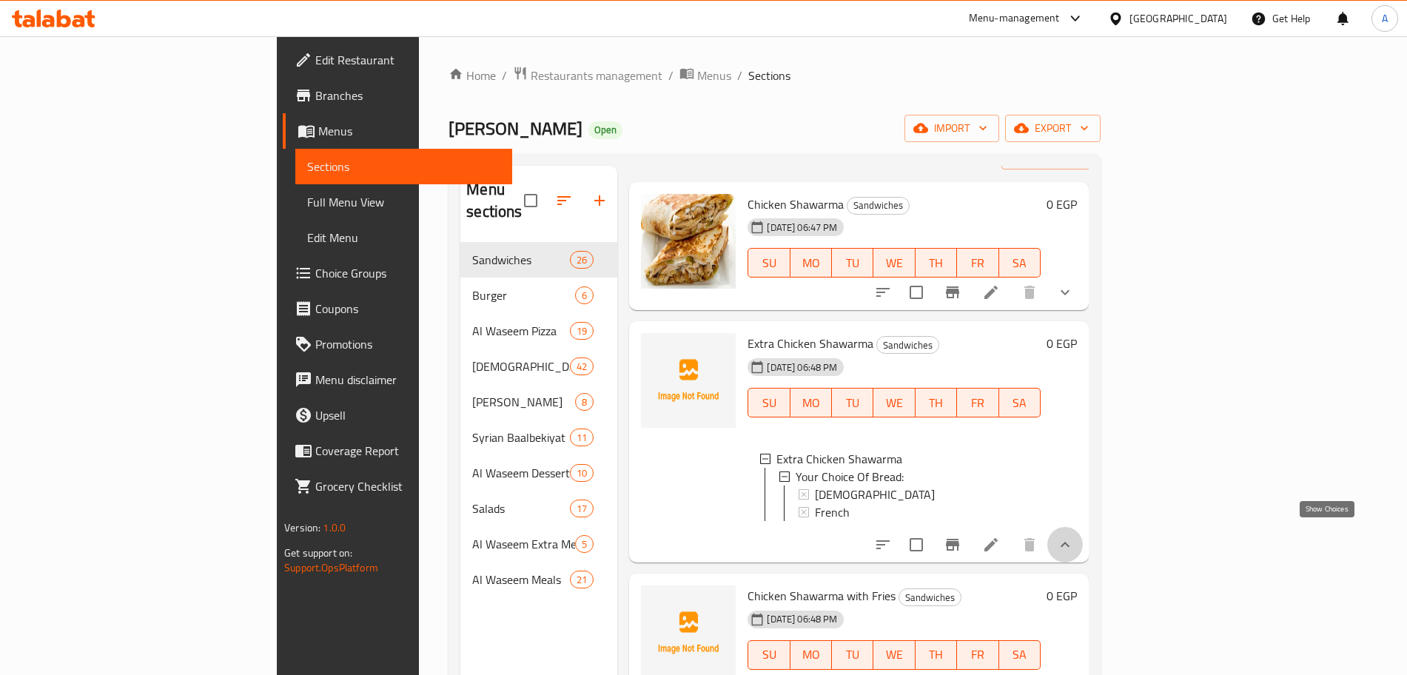
click at [1069, 542] on icon "show more" at bounding box center [1065, 544] width 9 height 5
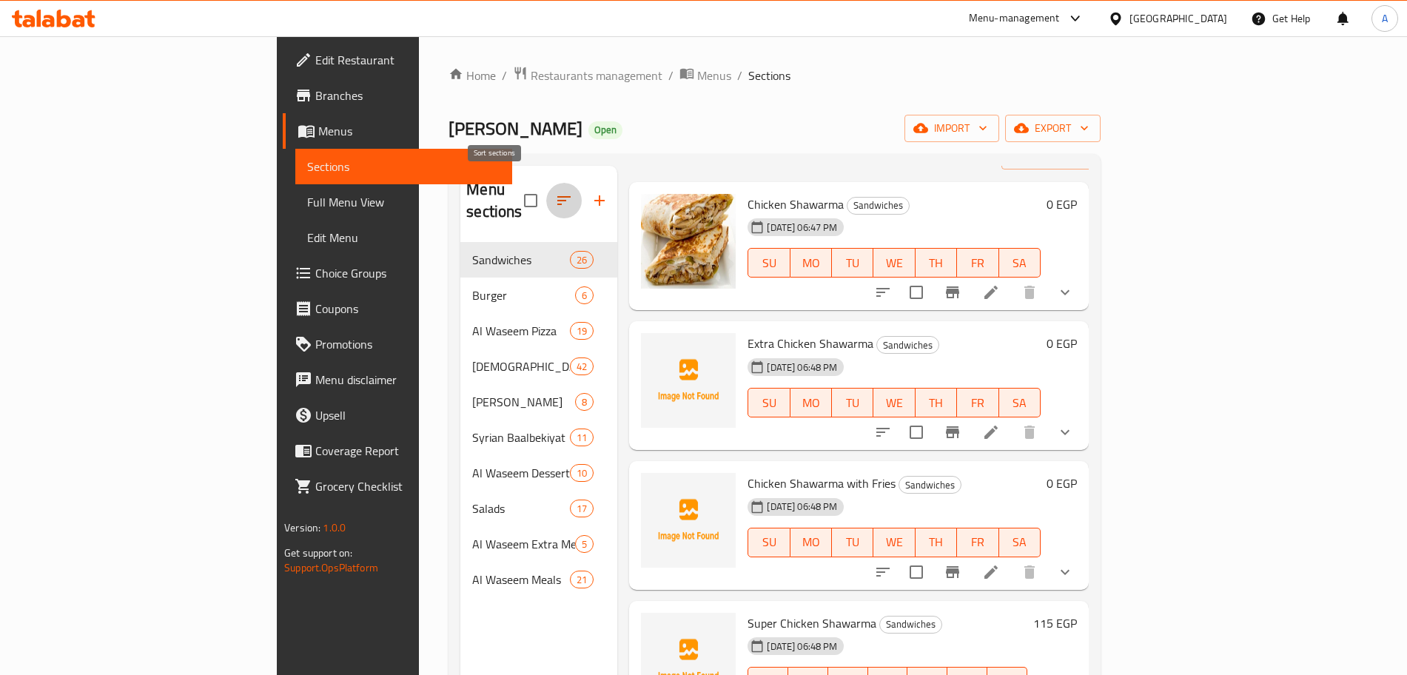
click at [555, 192] on icon "button" at bounding box center [564, 201] width 18 height 18
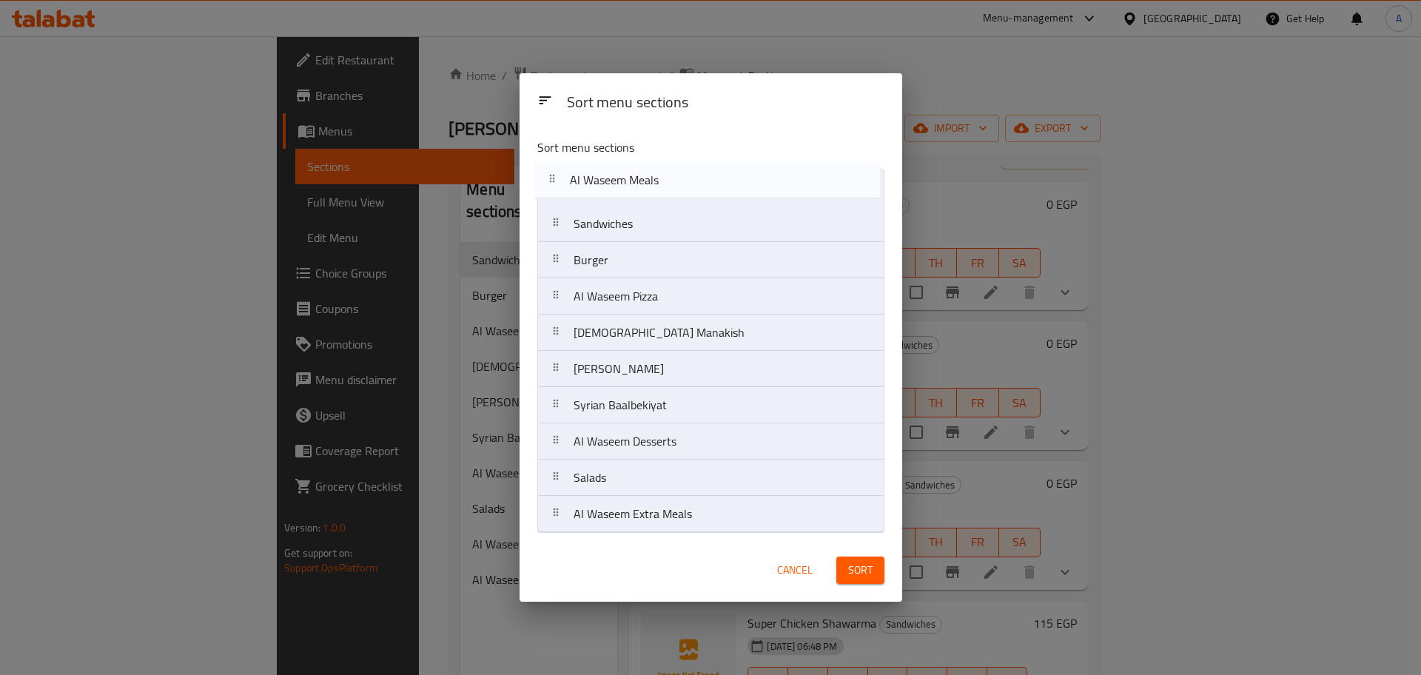
drag, startPoint x: 648, startPoint y: 522, endPoint x: 646, endPoint y: 145, distance: 376.7
click at [646, 145] on div "Sort menu sections Sandwiches Burger Al Waseem Pizza Syrian Manakish Al Waseem …" at bounding box center [711, 333] width 383 height 412
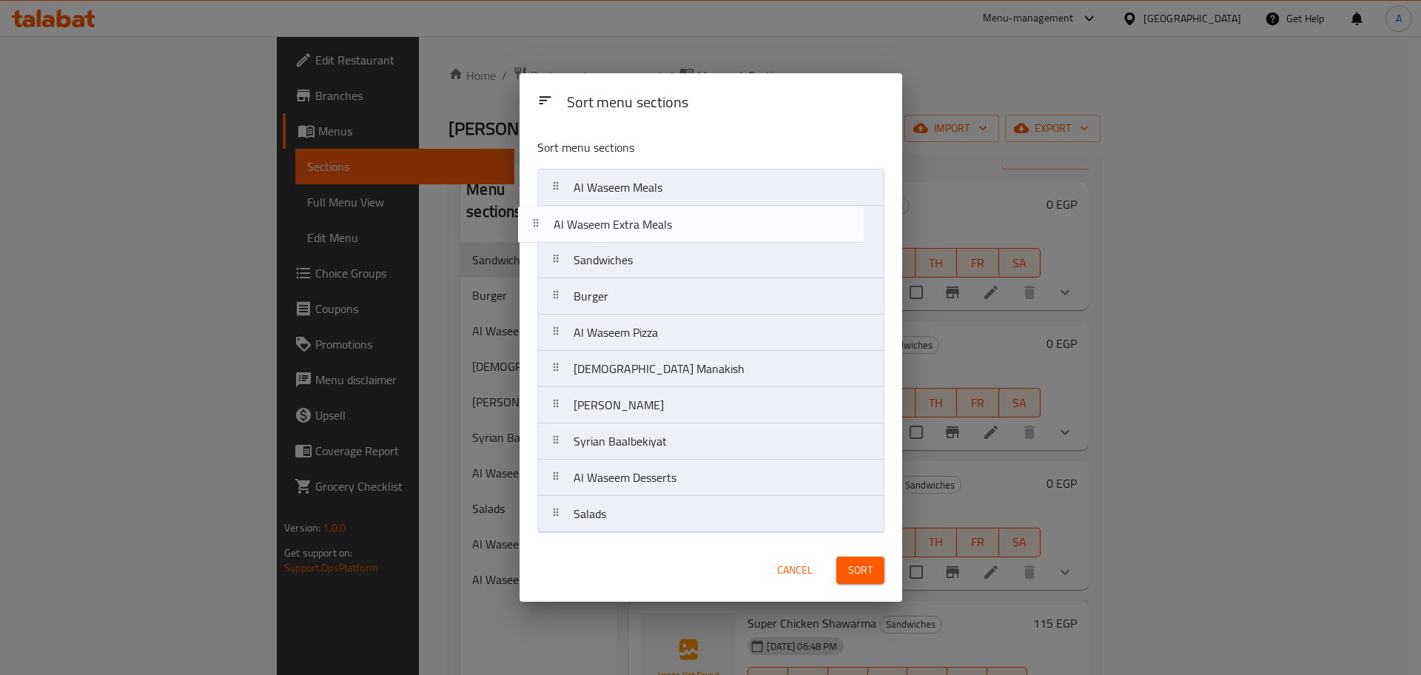
drag, startPoint x: 657, startPoint y: 522, endPoint x: 639, endPoint y: 226, distance: 296.6
click at [639, 226] on nav "Al Waseem Meals Sandwiches Burger Al Waseem Pizza Syrian Manakish Al Waseem Kil…" at bounding box center [710, 351] width 347 height 364
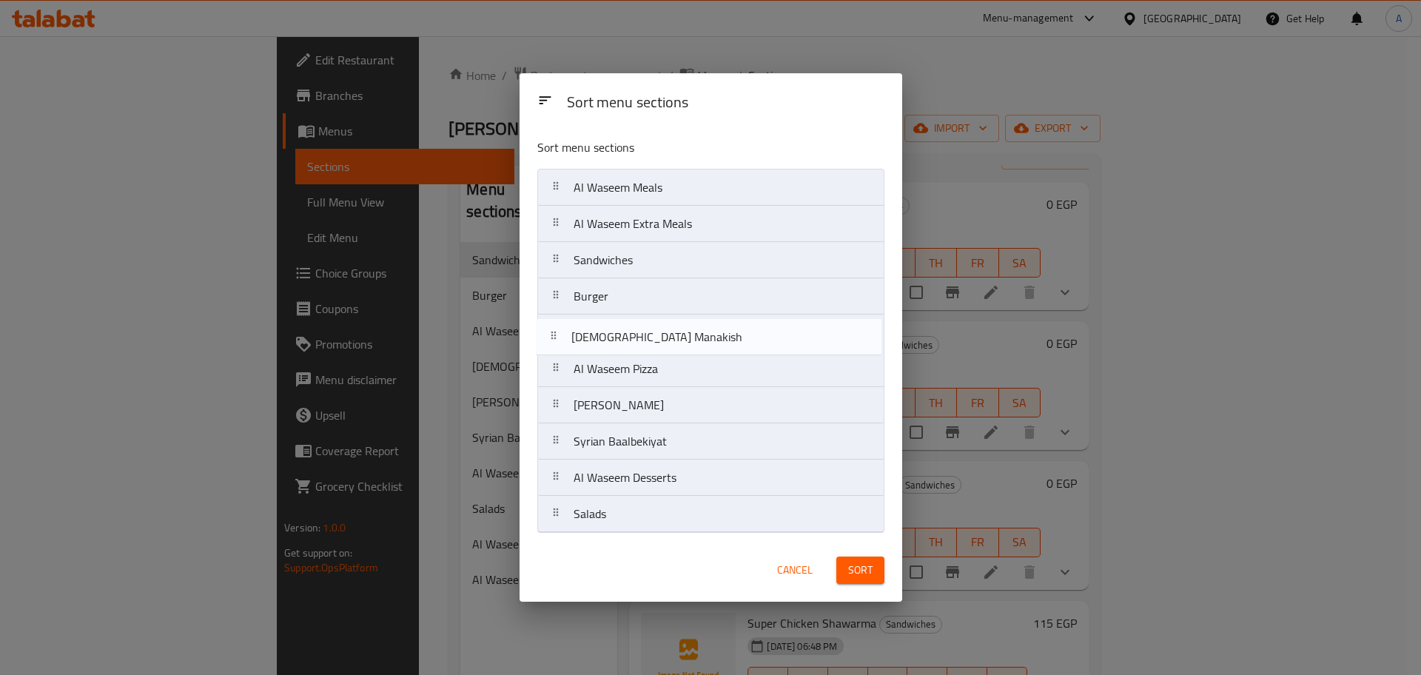
drag, startPoint x: 660, startPoint y: 378, endPoint x: 658, endPoint y: 338, distance: 40.8
click at [658, 338] on nav "Al Waseem Meals Al Waseem Extra Meals Sandwiches Burger Al Waseem Pizza Syrian …" at bounding box center [710, 351] width 347 height 364
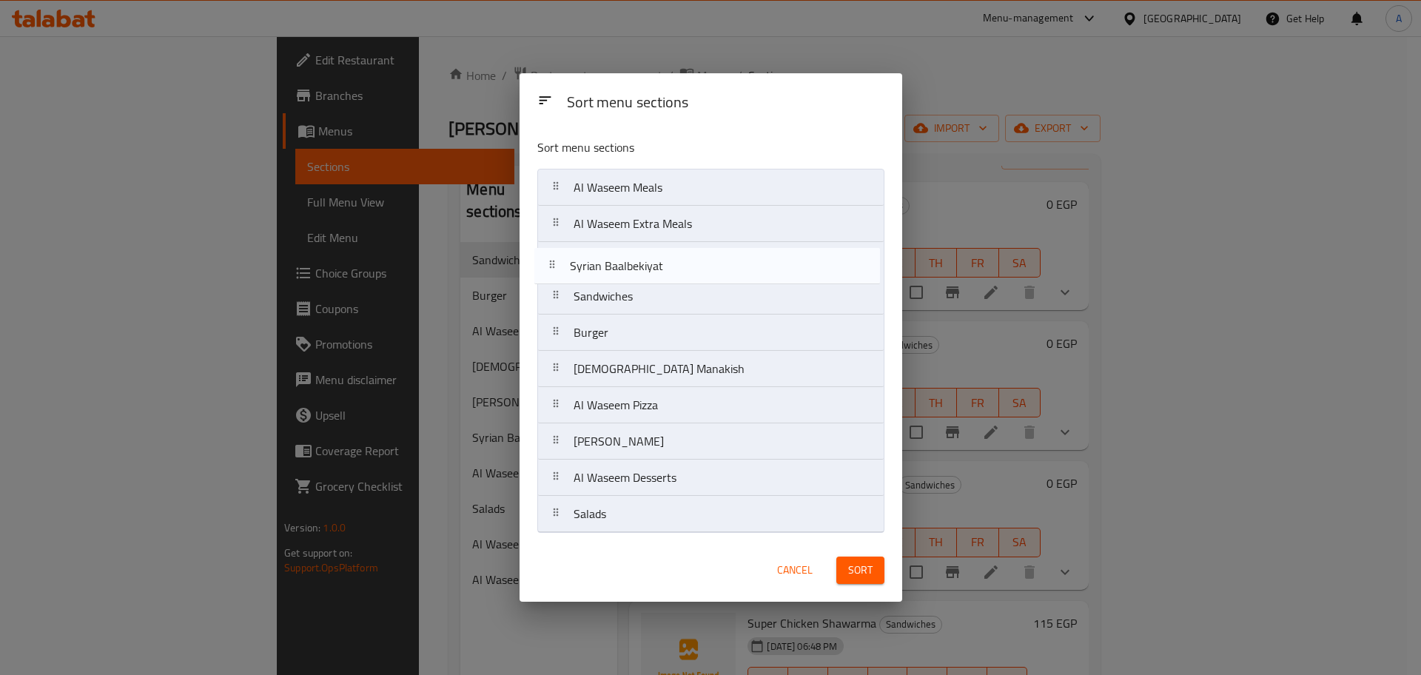
drag, startPoint x: 662, startPoint y: 451, endPoint x: 659, endPoint y: 271, distance: 180.6
click at [659, 271] on nav "Al Waseem Meals Al Waseem Extra Meals Sandwiches Burger Syrian Manakish Al Wase…" at bounding box center [710, 351] width 347 height 364
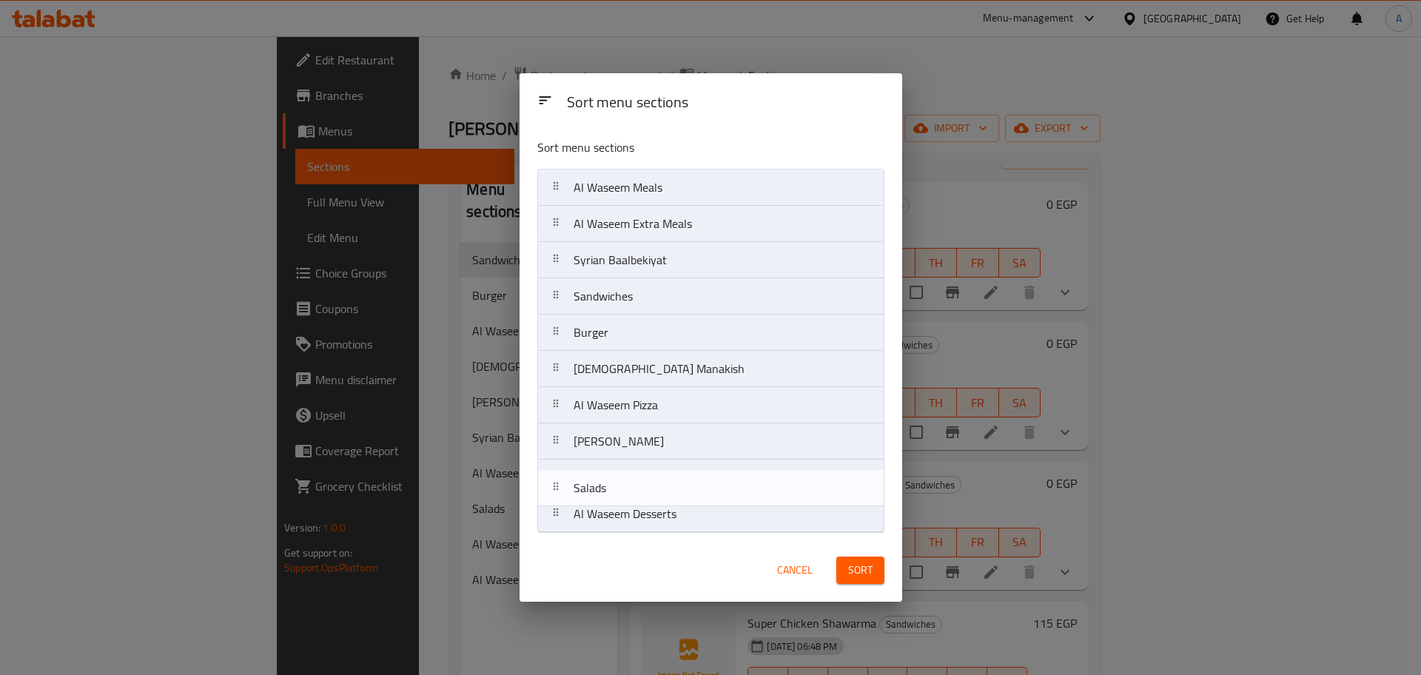
drag, startPoint x: 741, startPoint y: 513, endPoint x: 745, endPoint y: 471, distance: 41.6
click at [745, 471] on nav "Al Waseem Meals Al Waseem Extra Meals Syrian Baalbekiyat Sandwiches Burger Syri…" at bounding box center [710, 351] width 347 height 364
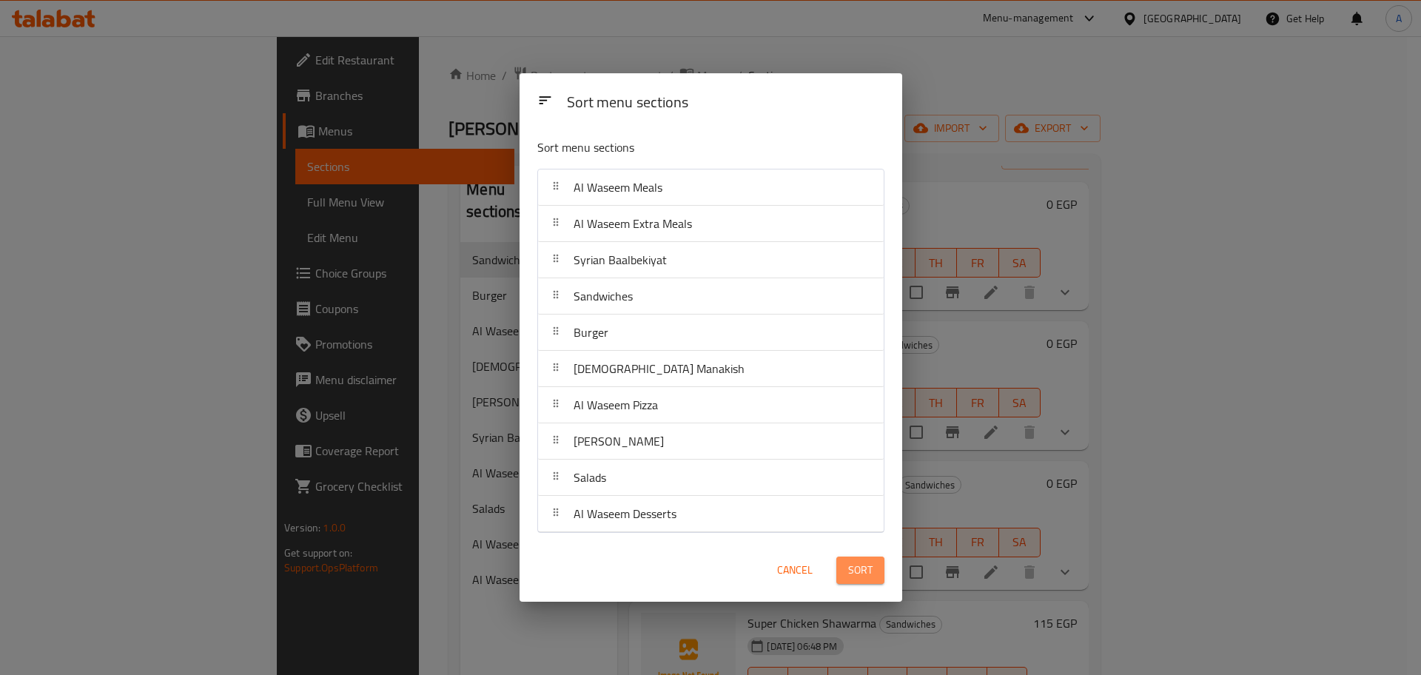
drag, startPoint x: 872, startPoint y: 568, endPoint x: 871, endPoint y: 561, distance: 7.4
click at [871, 561] on span "Sort" at bounding box center [860, 570] width 24 height 19
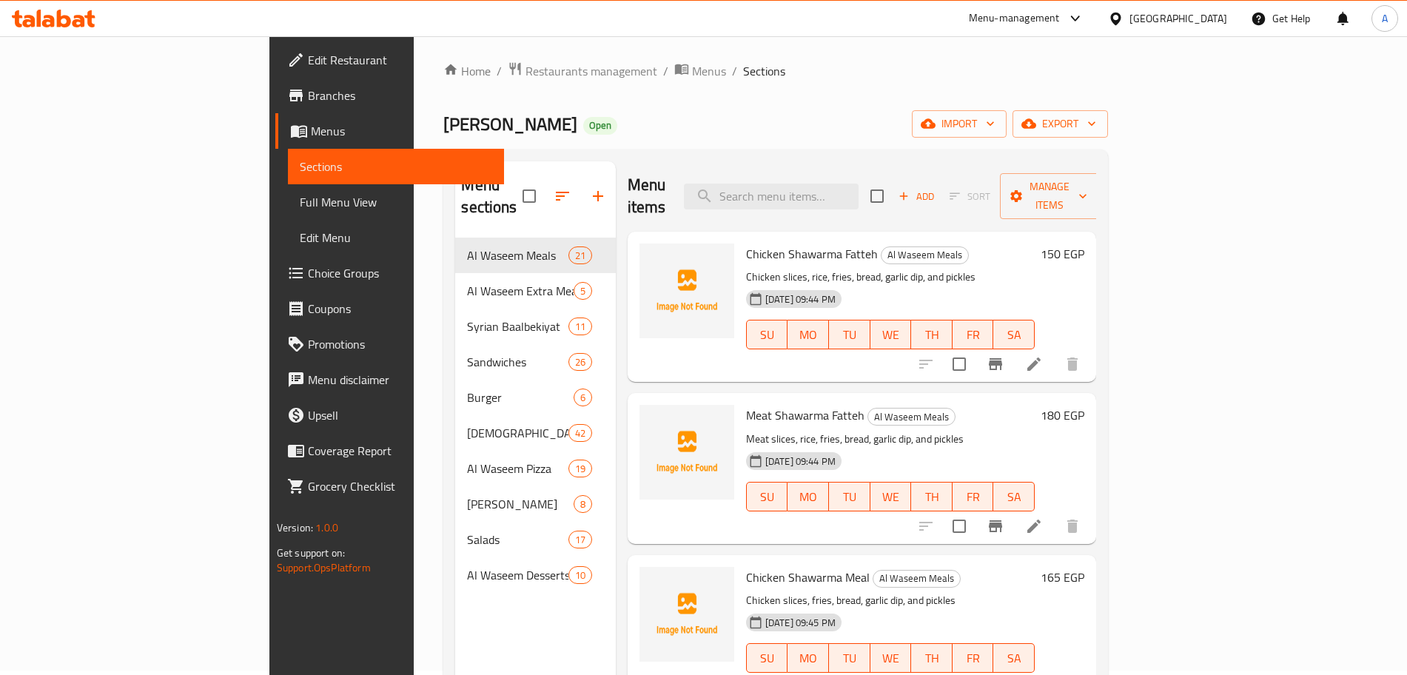
scroll to position [0, 0]
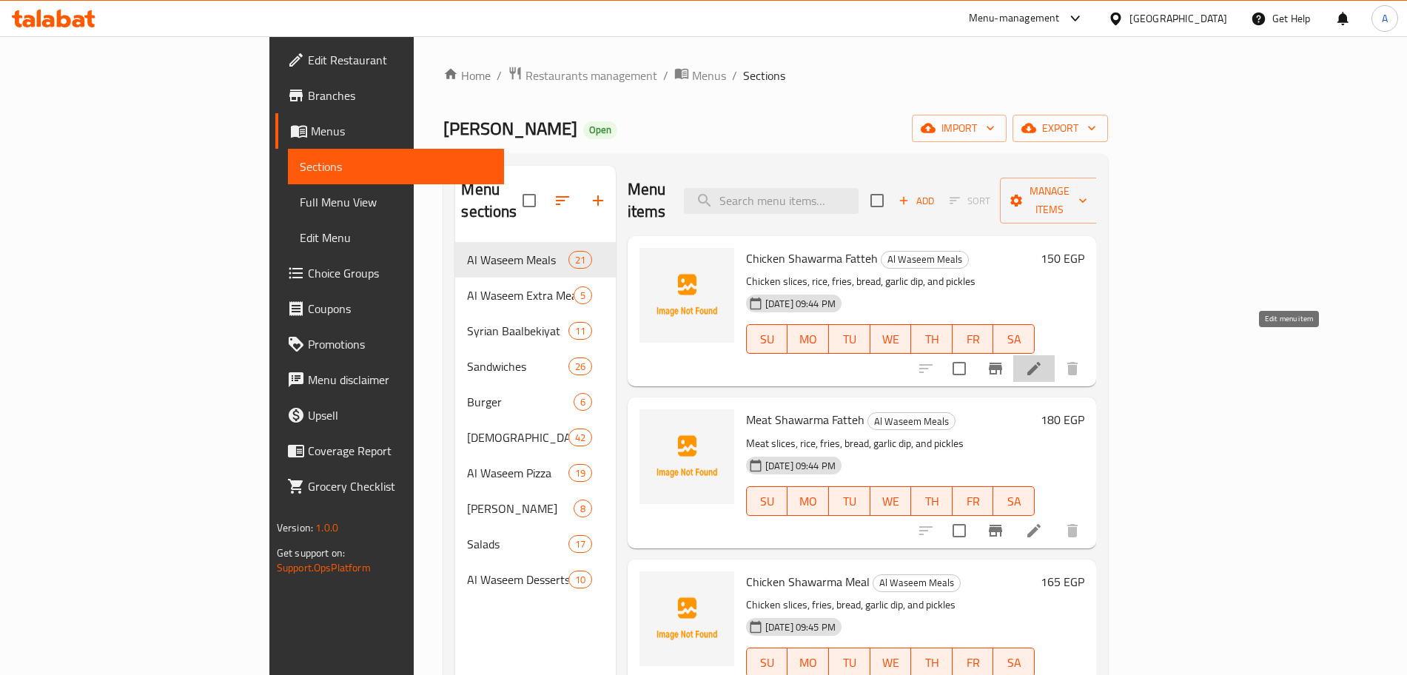
click at [1043, 360] on icon at bounding box center [1034, 369] width 18 height 18
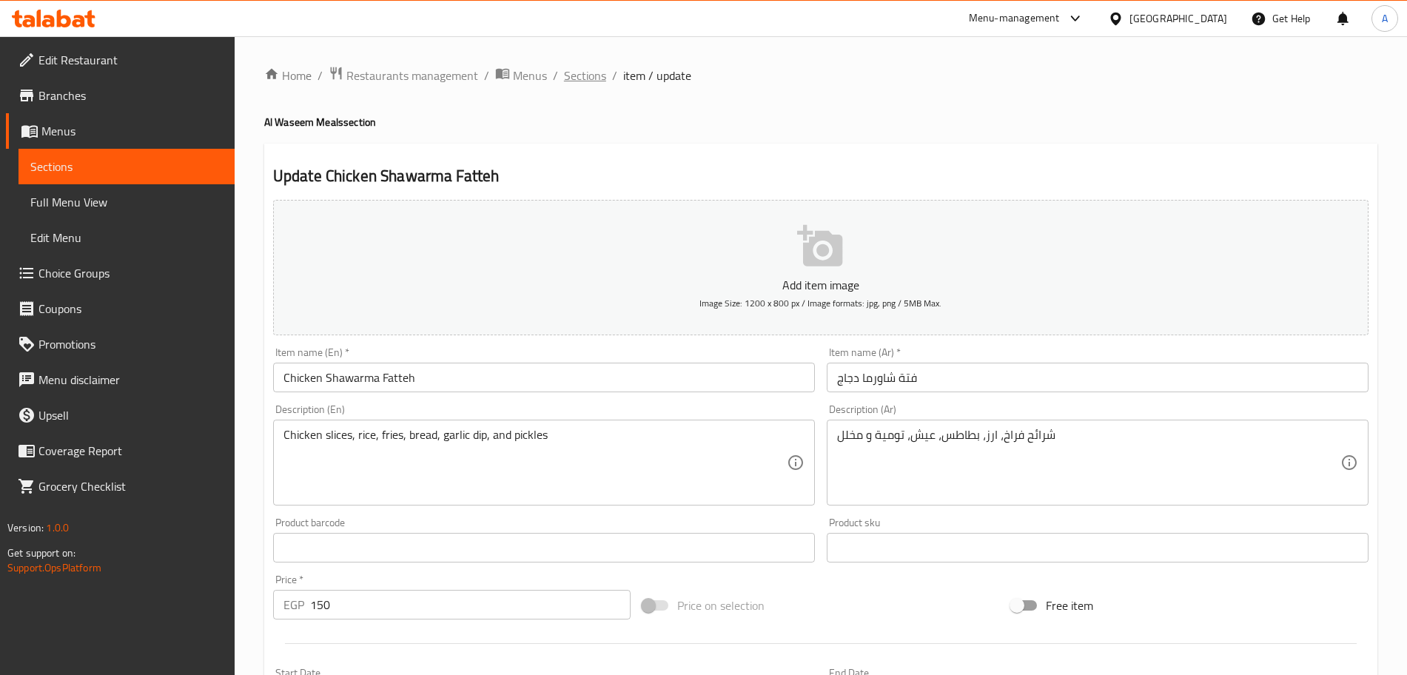
click at [585, 73] on span "Sections" at bounding box center [585, 76] width 42 height 18
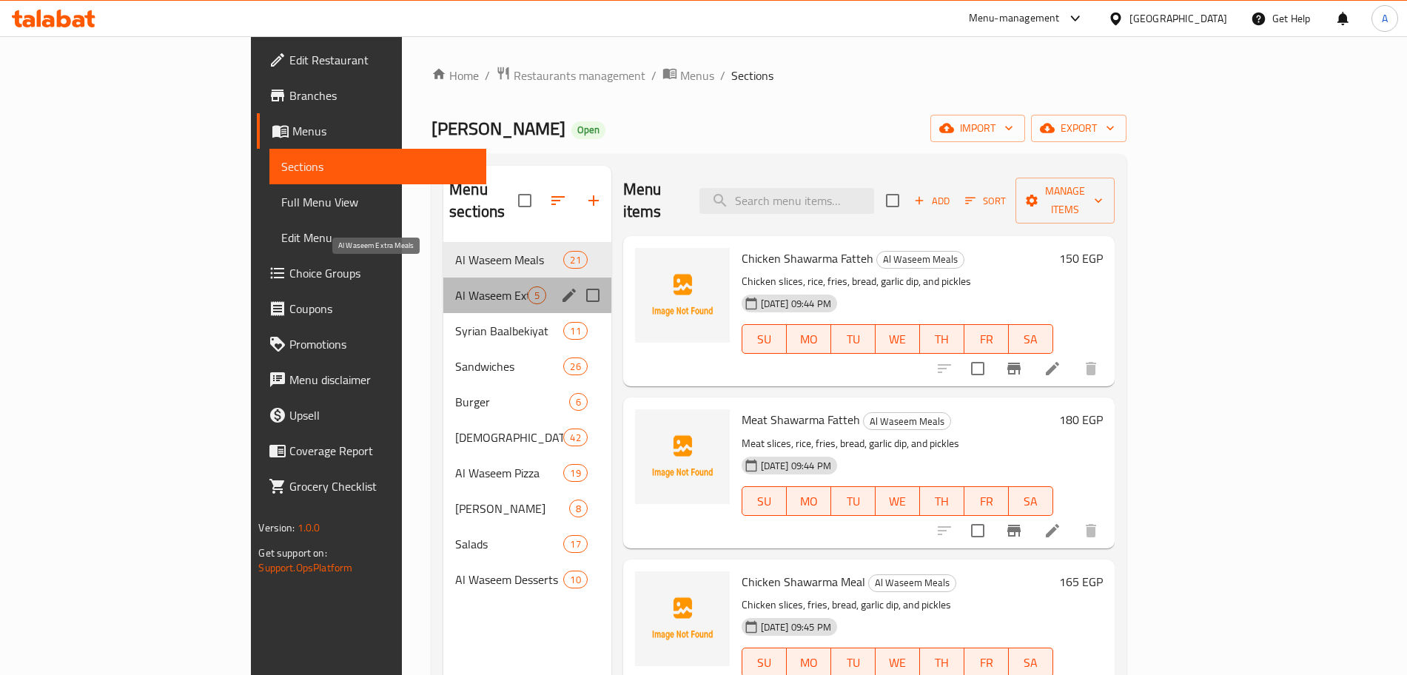
click at [455, 286] on span "Al Waseem Extra Meals" at bounding box center [491, 295] width 72 height 18
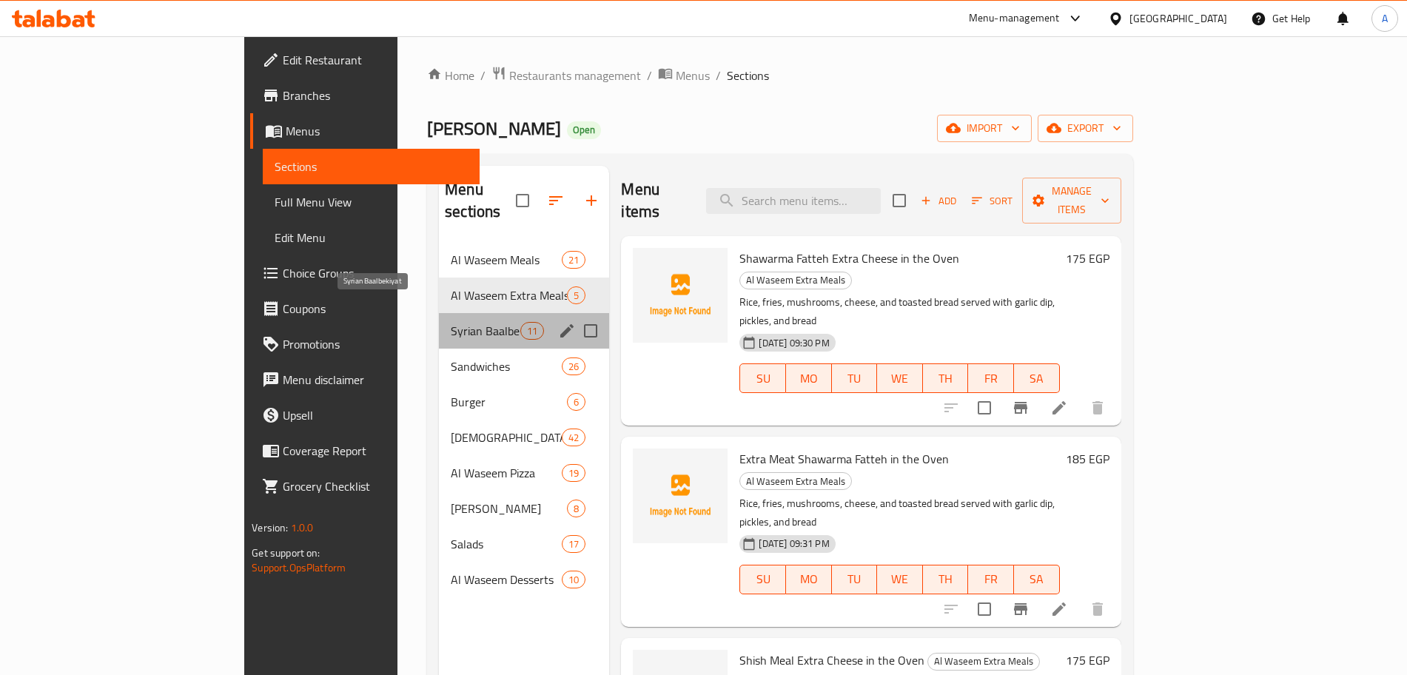
click at [451, 322] on span "Syrian Baalbekiyat" at bounding box center [486, 331] width 70 height 18
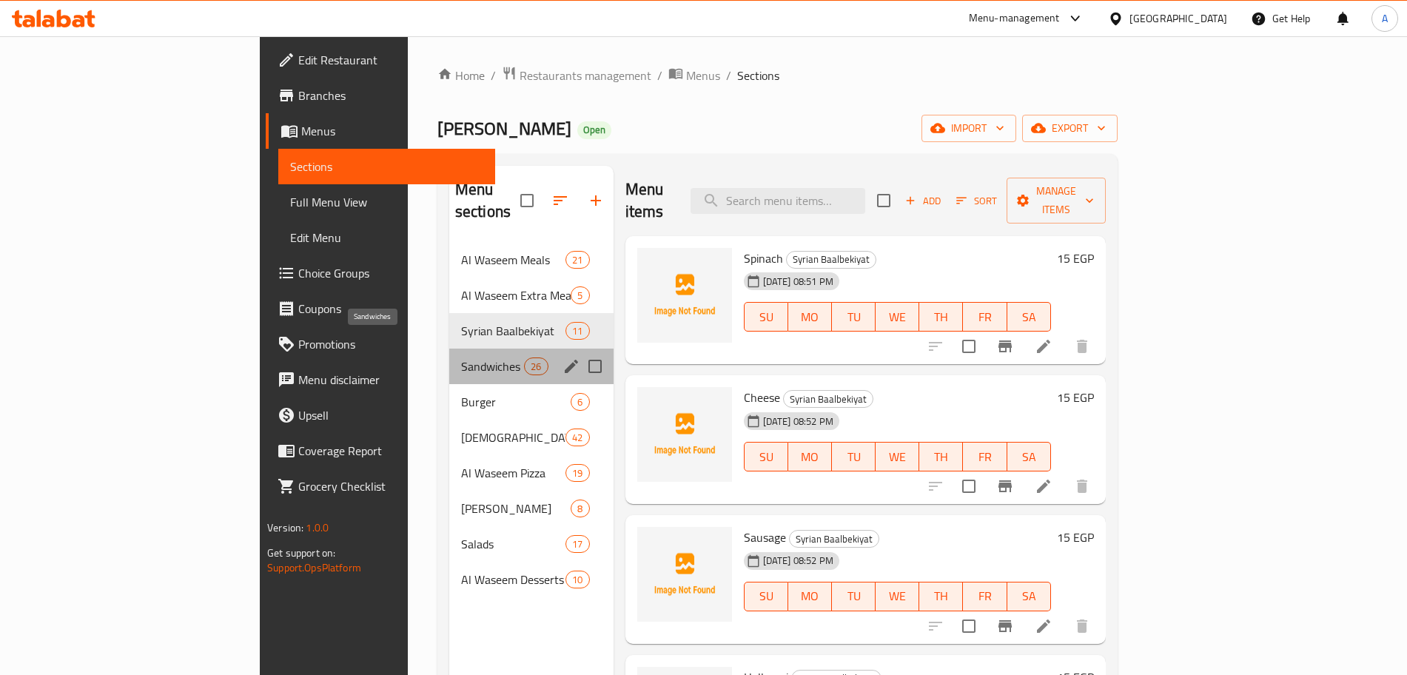
click at [461, 357] on span "Sandwiches" at bounding box center [492, 366] width 63 height 18
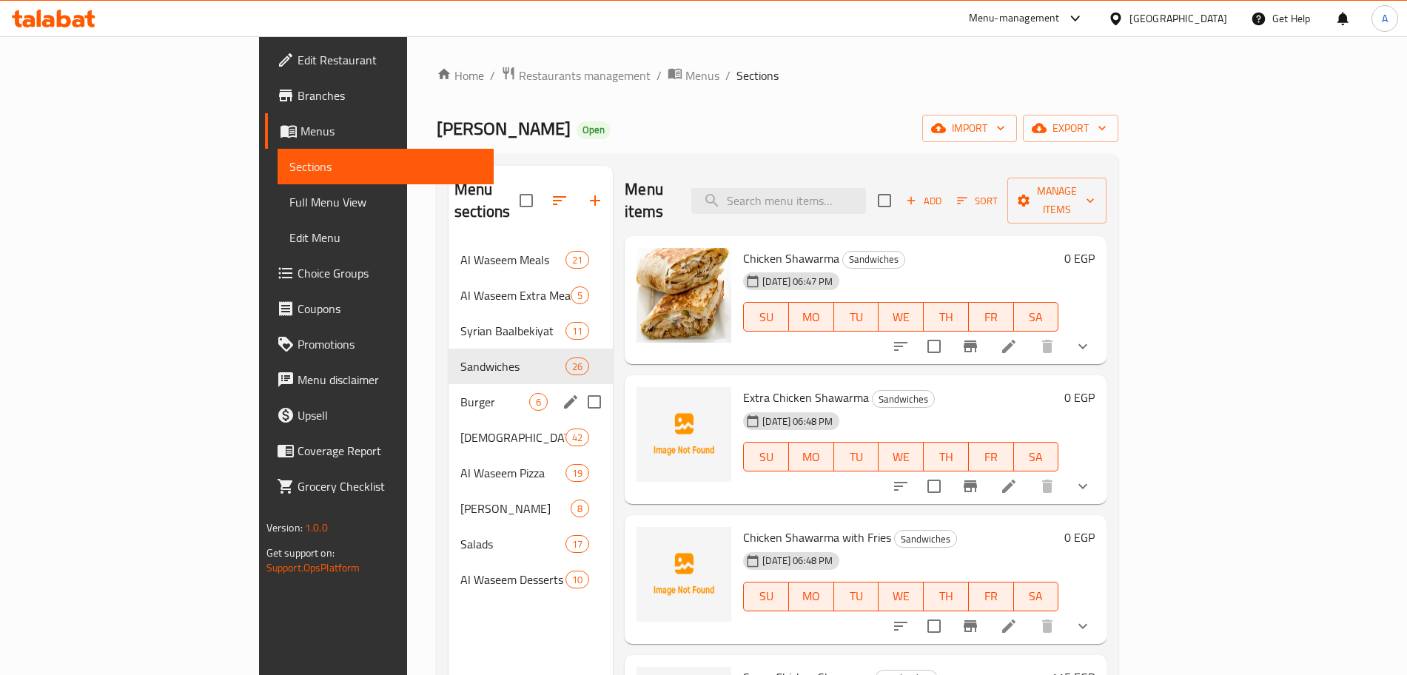
click at [449, 384] on div "Burger 6" at bounding box center [531, 402] width 164 height 36
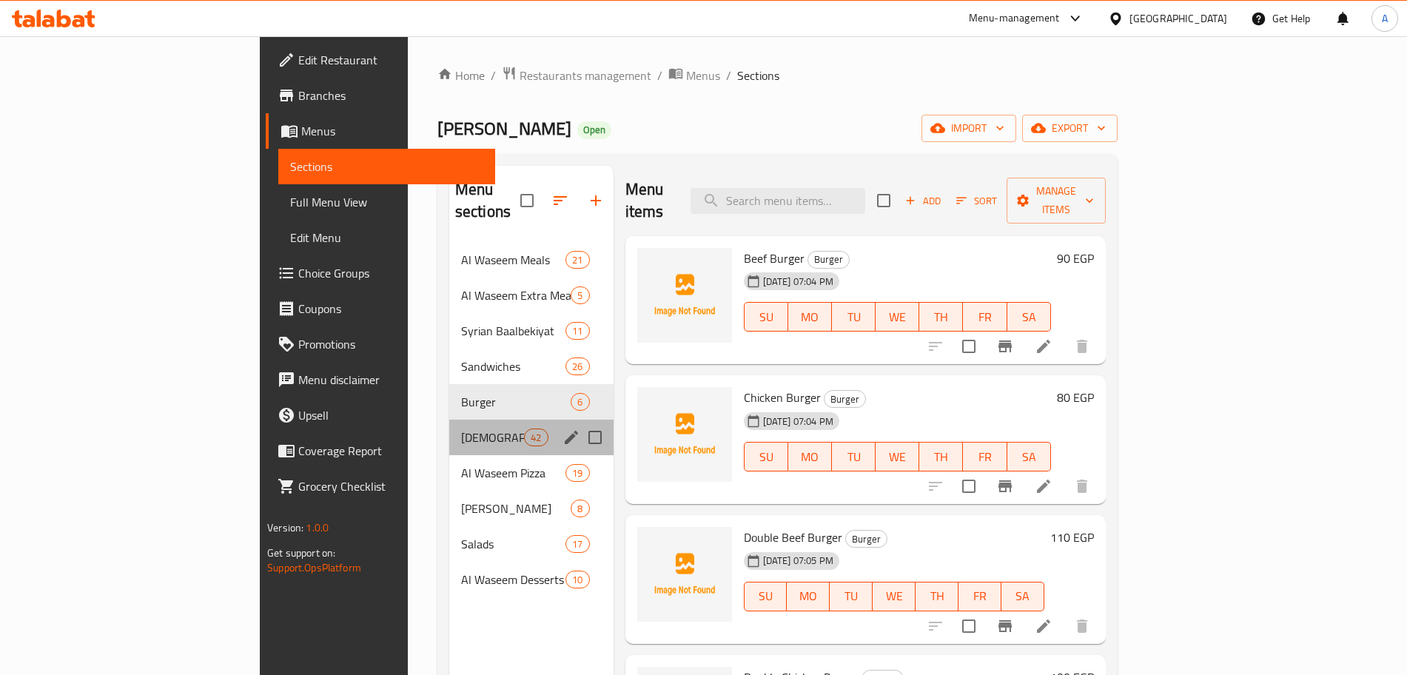
click at [449, 420] on div "Syrian Manakish 42" at bounding box center [531, 438] width 164 height 36
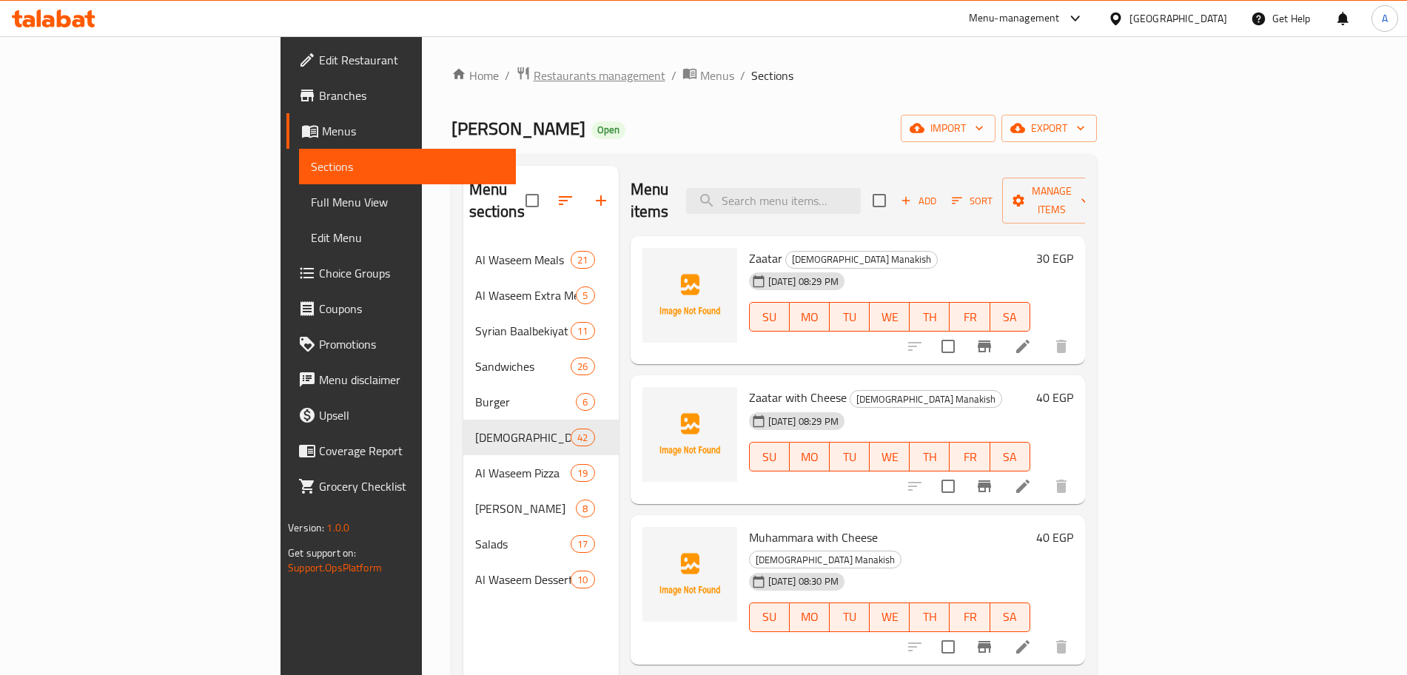
click at [534, 73] on span "Restaurants management" at bounding box center [600, 76] width 132 height 18
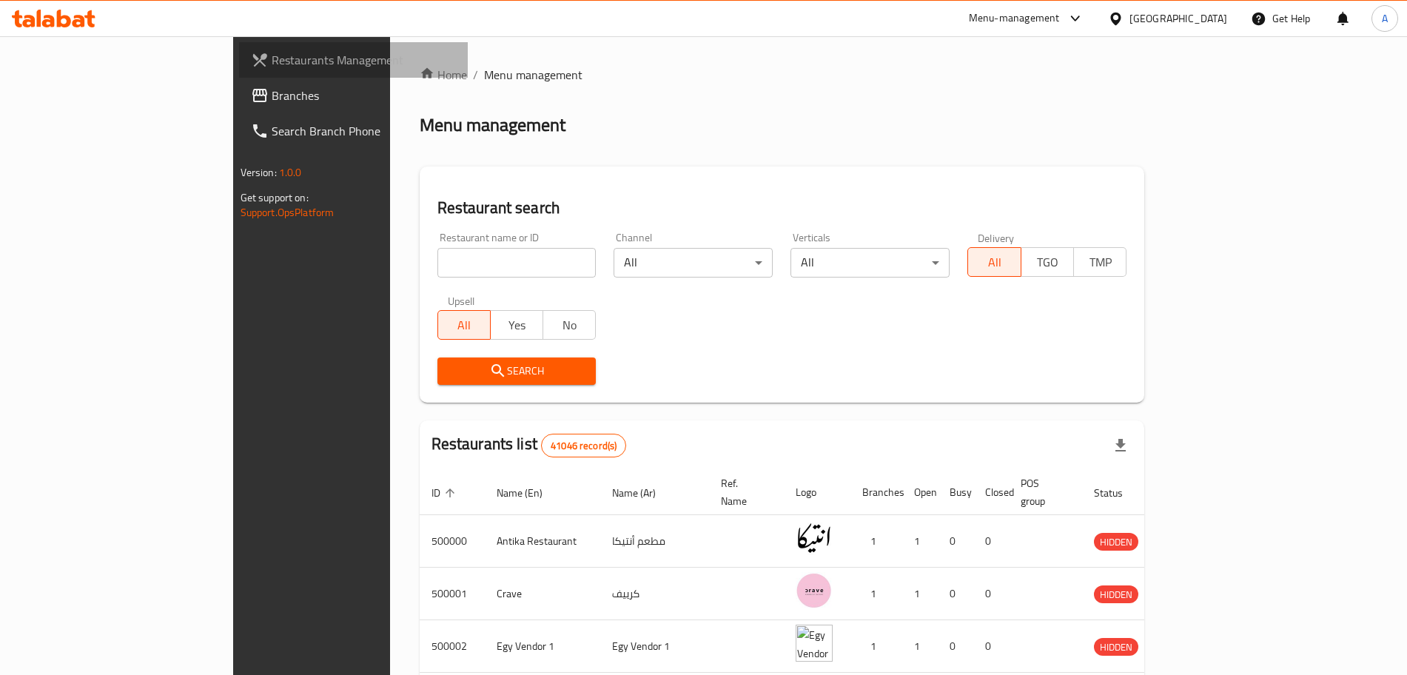
click at [272, 61] on span "Restaurants Management" at bounding box center [364, 60] width 184 height 18
